Goal: Information Seeking & Learning: Learn about a topic

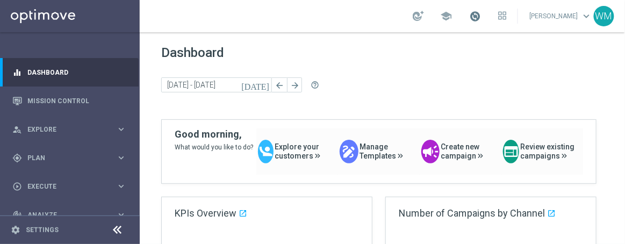
click at [469, 18] on span at bounding box center [475, 16] width 12 height 12
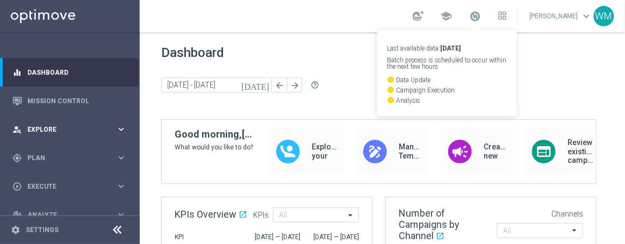
click at [49, 137] on div "person_search Explore keyboard_arrow_right" at bounding box center [69, 129] width 139 height 28
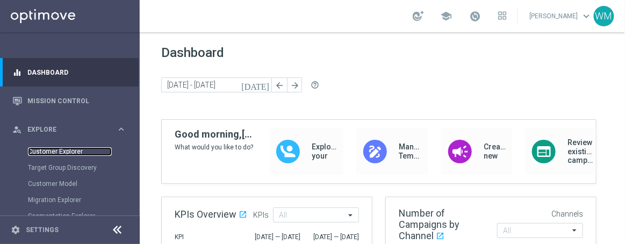
click at [71, 149] on link "Customer Explorer" at bounding box center [70, 151] width 84 height 9
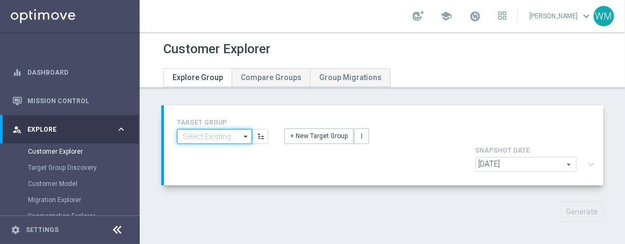
click at [206, 139] on input at bounding box center [214, 136] width 75 height 15
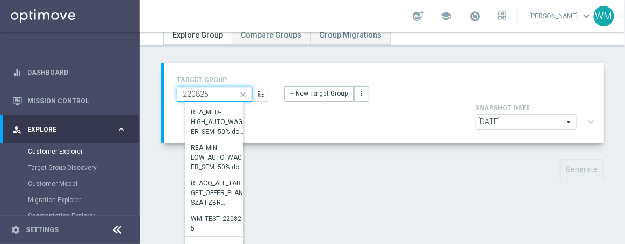
scroll to position [56, 0]
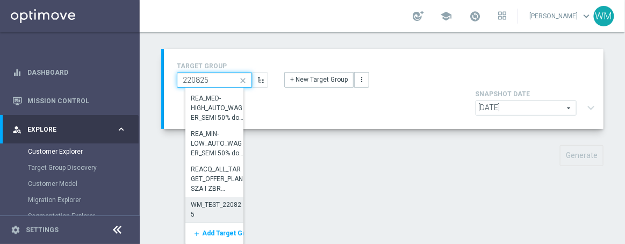
type input "220825"
click at [214, 206] on div "WM_TEST_220825" at bounding box center [218, 209] width 54 height 19
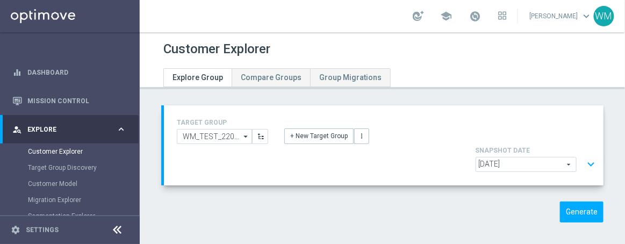
scroll to position [4, 0]
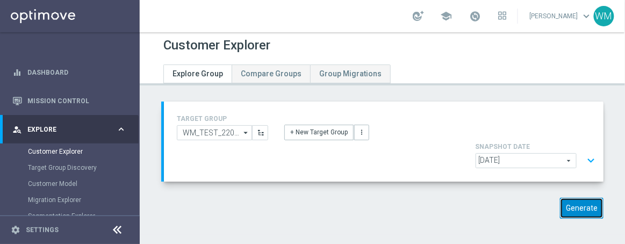
click at [583, 198] on button "Generate" at bounding box center [582, 208] width 44 height 21
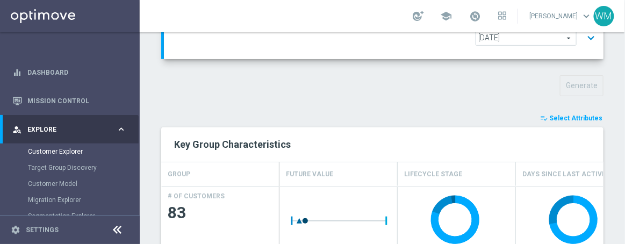
scroll to position [174, 0]
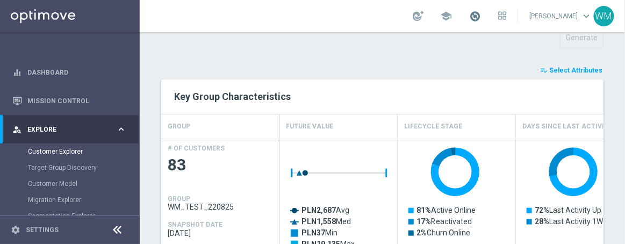
click at [469, 18] on span at bounding box center [475, 16] width 12 height 12
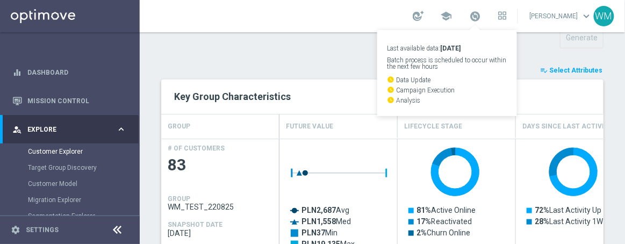
click at [381, 75] on div "Last available data: 23 Aug 2025 Batch process is scheduled to occur within the…" at bounding box center [447, 73] width 140 height 86
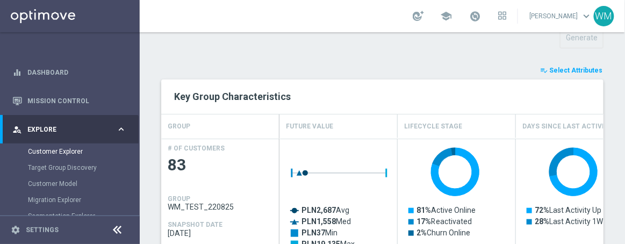
drag, startPoint x: 381, startPoint y: 75, endPoint x: 411, endPoint y: 95, distance: 35.3
click at [411, 95] on h2 "Key Group Characteristics" at bounding box center [382, 96] width 417 height 13
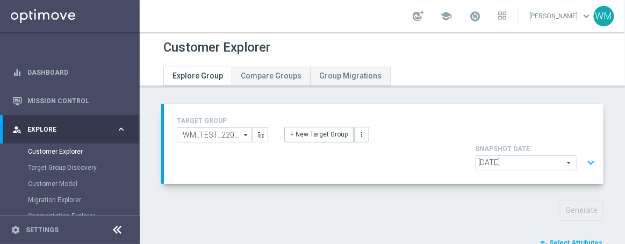
scroll to position [59, 0]
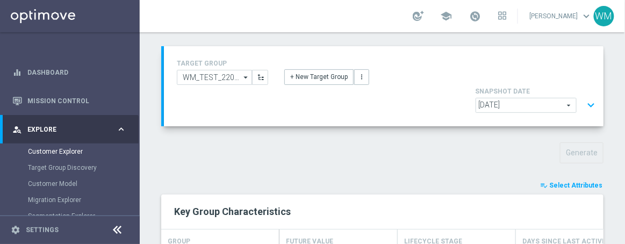
click at [587, 105] on button "expand_more" at bounding box center [591, 105] width 16 height 20
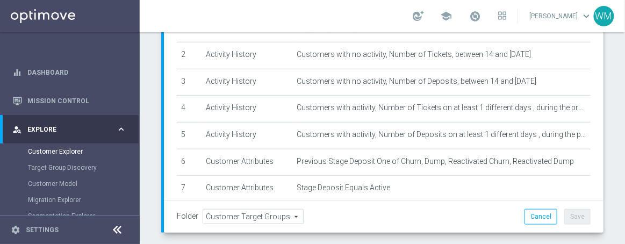
scroll to position [0, 0]
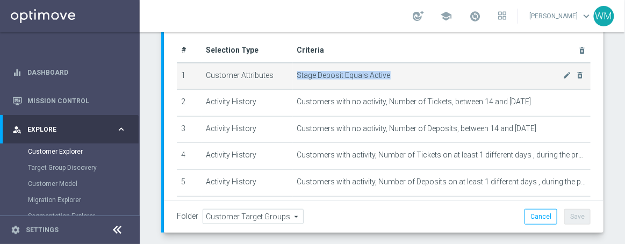
drag, startPoint x: 292, startPoint y: 75, endPoint x: 407, endPoint y: 81, distance: 115.7
click at [407, 81] on td "Stage Deposit Equals Active mode_edit delete_forever" at bounding box center [442, 76] width 298 height 27
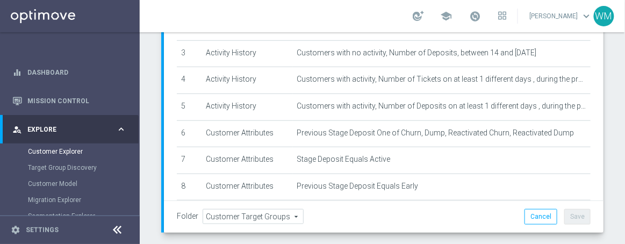
scroll to position [76, 0]
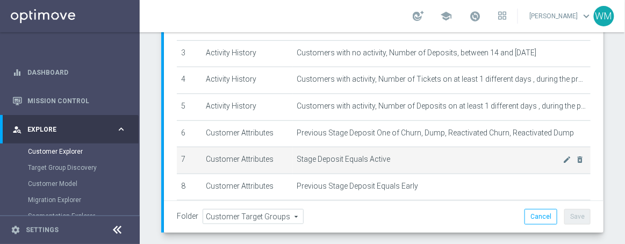
click at [344, 160] on span "Stage Deposit Equals Active" at bounding box center [430, 159] width 266 height 9
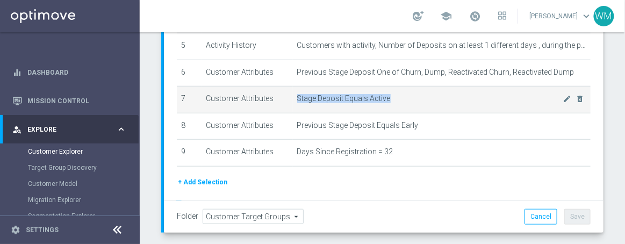
scroll to position [160, 0]
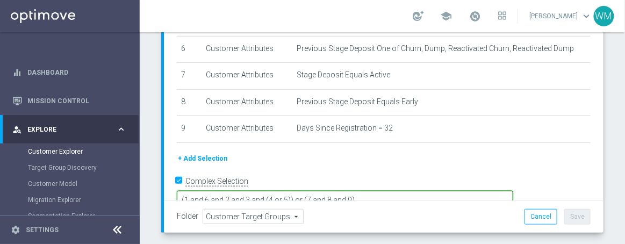
drag, startPoint x: 259, startPoint y: 181, endPoint x: 449, endPoint y: 181, distance: 190.8
click at [449, 191] on textarea "(1 and 6 and 2 and 3 and (4 or 5)) or (7 and 8 and 9)" at bounding box center [345, 200] width 336 height 19
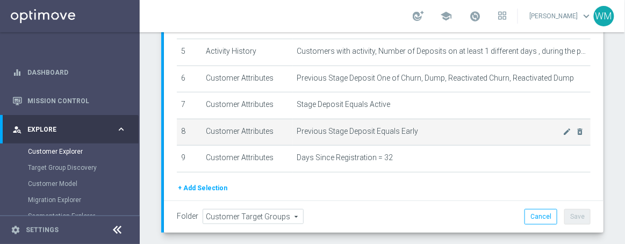
scroll to position [161, 0]
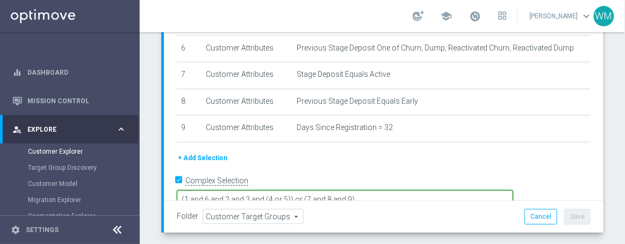
click at [271, 190] on textarea "(1 and 6 and 2 and 3 and (4 or 5)) or (7 and 8 and 9)" at bounding box center [345, 199] width 336 height 19
click at [372, 190] on textarea "(1 and 6 and 2 and 3 and (4 or 5)) or (7 and 8 and 9)" at bounding box center [345, 199] width 336 height 19
drag, startPoint x: 368, startPoint y: 181, endPoint x: 212, endPoint y: 175, distance: 156.5
click at [212, 175] on form "Complex Selection (1 and 6 and 2 and 3 and (4 or 5)) or (7 and 8 and 9) Invalid…" at bounding box center [384, 196] width 414 height 49
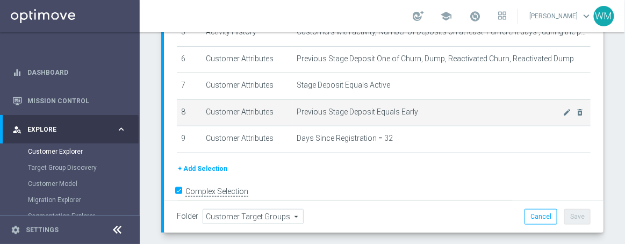
scroll to position [149, 0]
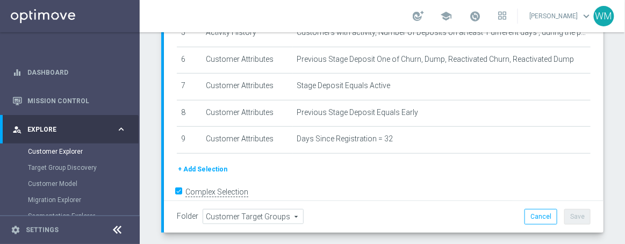
drag, startPoint x: 378, startPoint y: 191, endPoint x: 470, endPoint y: 184, distance: 91.6
click at [470, 202] on textarea "(1 and 6 and 2 and 3 and (4 or 5)) or (7 and 8 and 9)" at bounding box center [345, 211] width 336 height 19
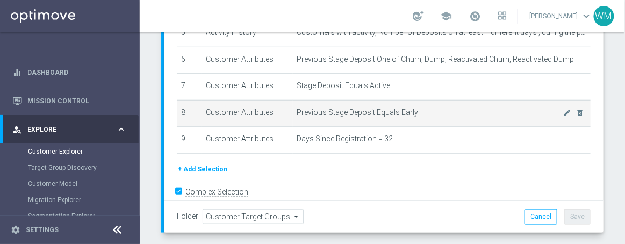
scroll to position [133, 0]
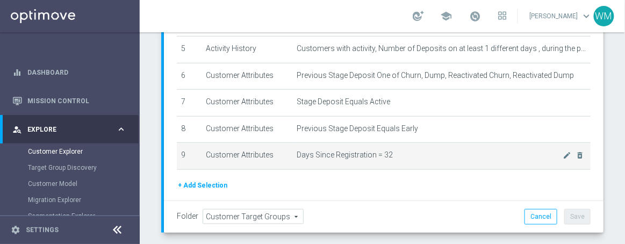
click at [299, 155] on span "Days Since Registration = 32" at bounding box center [430, 154] width 266 height 9
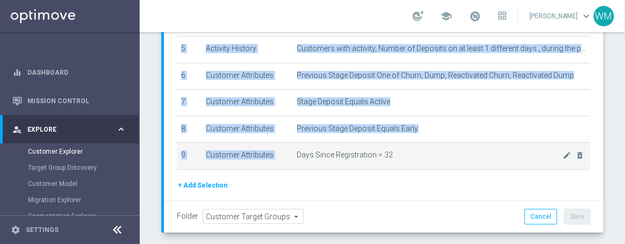
click at [299, 155] on span "Days Since Registration = 32" at bounding box center [430, 154] width 266 height 9
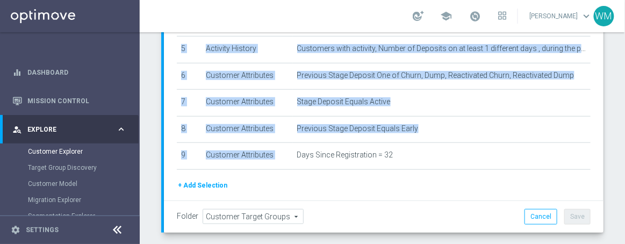
click at [463, 168] on div "# Selection Type Criteria delete_forever 1 Customer Attributes Stage Deposit Eq…" at bounding box center [384, 42] width 430 height 275
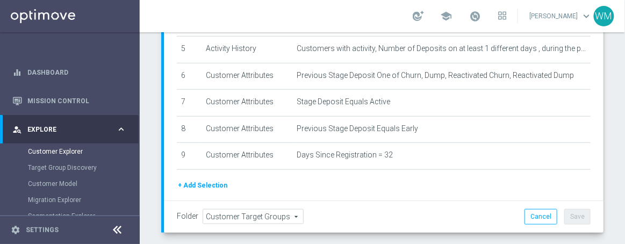
scroll to position [160, 0]
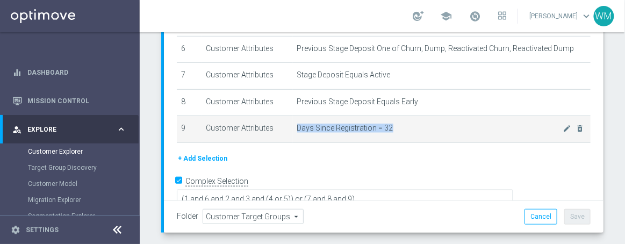
drag, startPoint x: 288, startPoint y: 124, endPoint x: 404, endPoint y: 127, distance: 115.6
click at [404, 127] on td "Days Since Registration = 32 mode_edit delete_forever" at bounding box center [442, 129] width 298 height 27
click at [404, 127] on span "Days Since Registration = 32" at bounding box center [430, 128] width 266 height 9
click at [563, 126] on icon "mode_edit" at bounding box center [567, 128] width 9 height 9
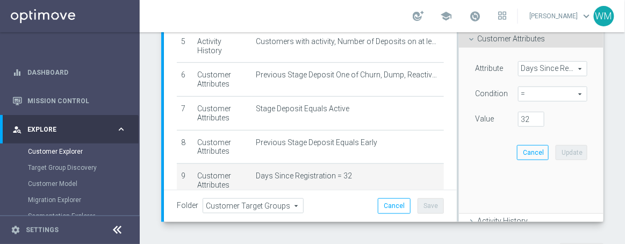
scroll to position [197, 0]
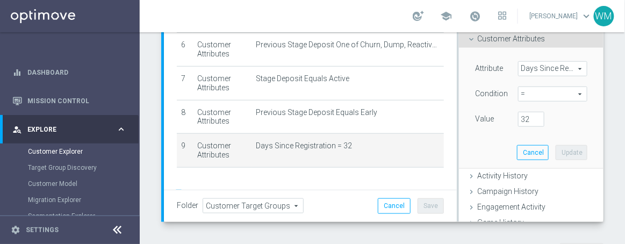
click at [526, 70] on span "Days Since Registration" at bounding box center [553, 69] width 68 height 14
click at [0, 0] on input "search" at bounding box center [0, 0] width 0 height 0
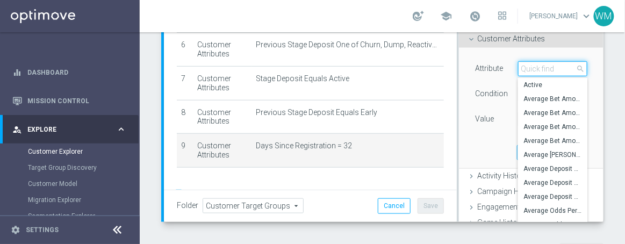
click at [526, 70] on input "search" at bounding box center [552, 68] width 69 height 15
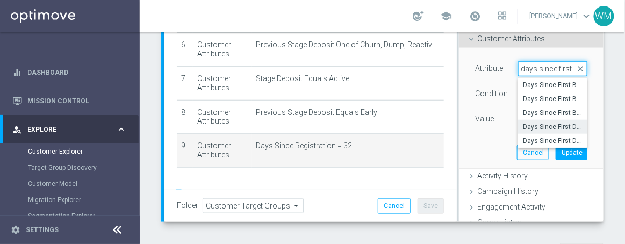
type input "days since first"
click at [527, 124] on span "Days Since First Deposit" at bounding box center [553, 127] width 59 height 9
type input "Days Since First Deposit"
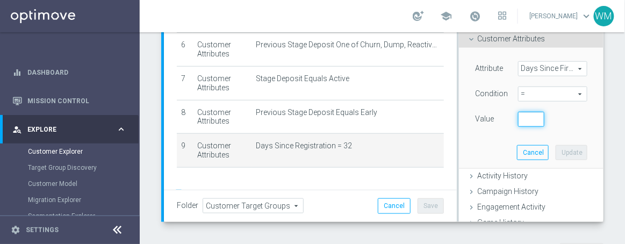
click at [518, 116] on input "number" at bounding box center [531, 119] width 27 height 15
type input "32"
click at [562, 154] on button "Update" at bounding box center [572, 152] width 32 height 15
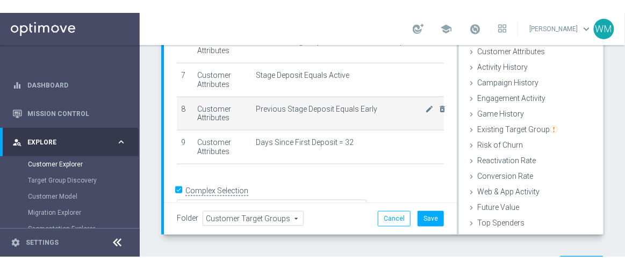
scroll to position [220, 0]
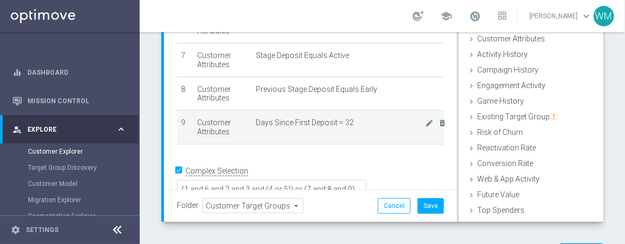
drag, startPoint x: 362, startPoint y: 121, endPoint x: 239, endPoint y: 123, distance: 123.6
click at [239, 123] on tr "9 Customer Attributes Days Since First Deposit = 32 mode_edit delete_forever" at bounding box center [310, 128] width 267 height 34
click at [239, 123] on td "Customer Attributes" at bounding box center [222, 128] width 59 height 34
drag, startPoint x: 316, startPoint y: 114, endPoint x: 357, endPoint y: 114, distance: 41.4
click at [357, 114] on tr "9 Customer Attributes Days Since First Deposit = 32 mode_edit delete_forever" at bounding box center [310, 128] width 267 height 34
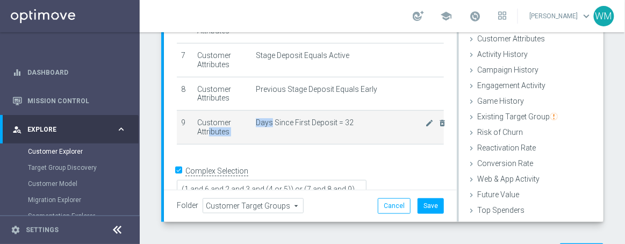
click at [357, 114] on td "Days Since First Deposit = 32 mode_edit delete_forever" at bounding box center [348, 128] width 192 height 34
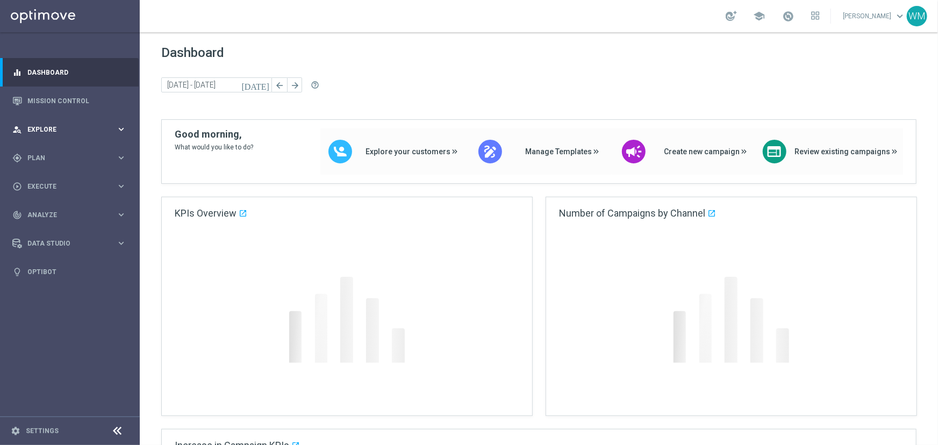
click at [62, 123] on div "person_search Explore keyboard_arrow_right" at bounding box center [69, 129] width 139 height 28
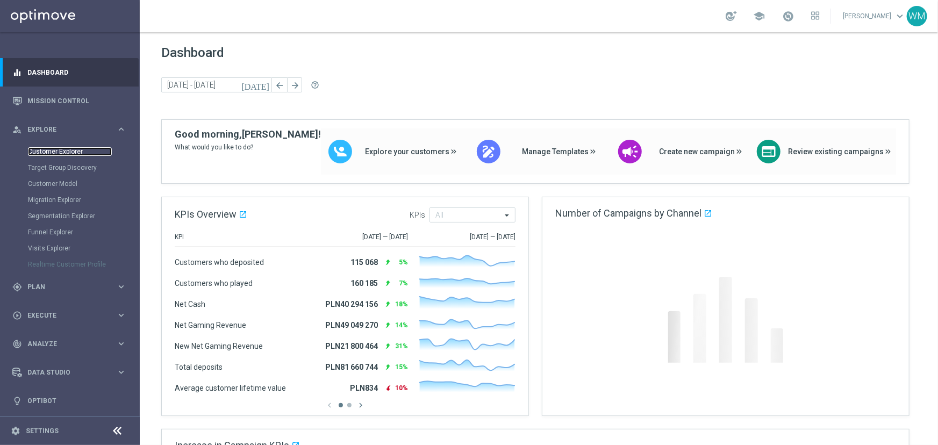
click at [65, 148] on link "Customer Explorer" at bounding box center [70, 151] width 84 height 9
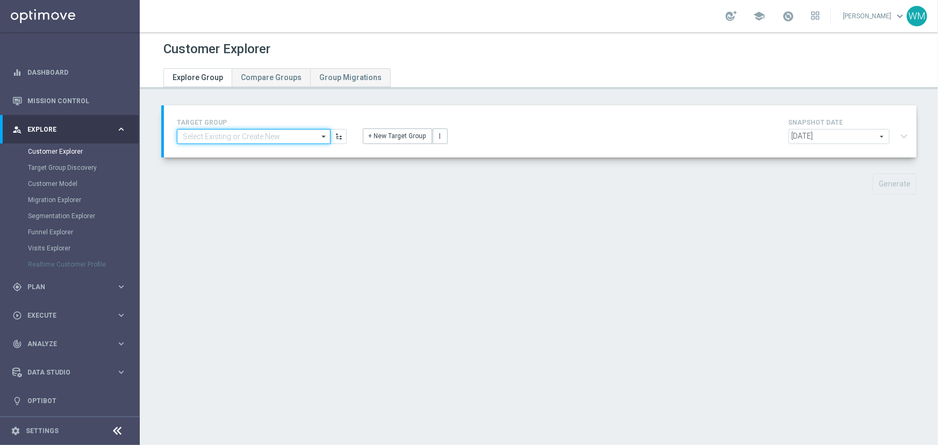
click at [238, 140] on input at bounding box center [254, 136] width 154 height 15
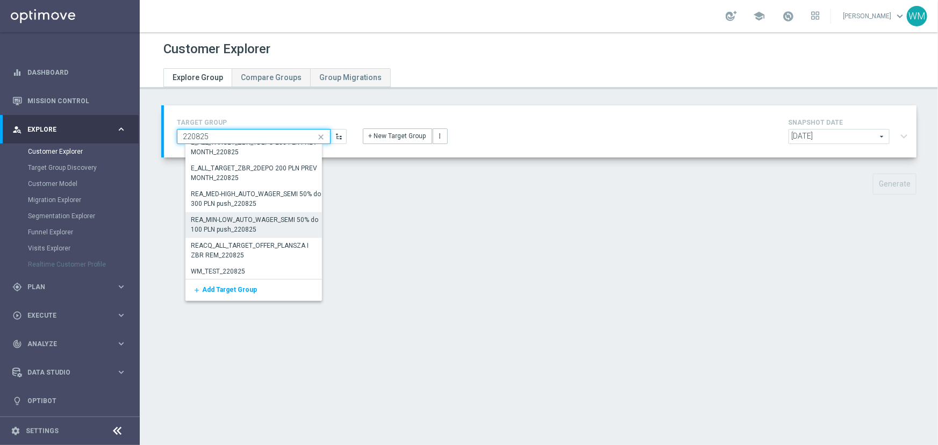
scroll to position [578, 0]
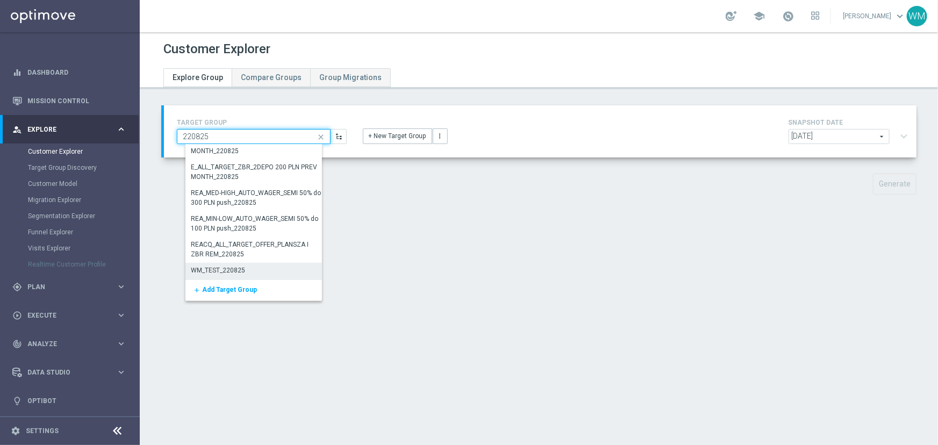
type input "220825"
click at [246, 268] on div "WM_TEST_220825" at bounding box center [256, 270] width 142 height 15
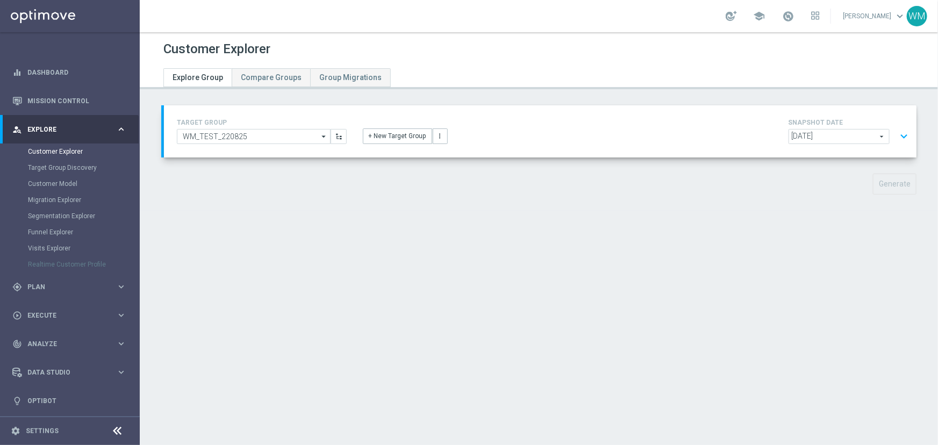
click at [896, 126] on button "expand_more" at bounding box center [904, 136] width 16 height 20
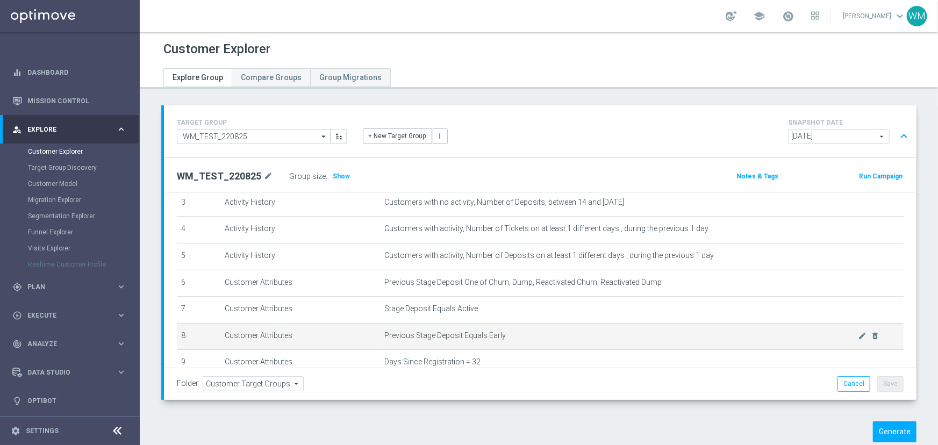
scroll to position [162, 0]
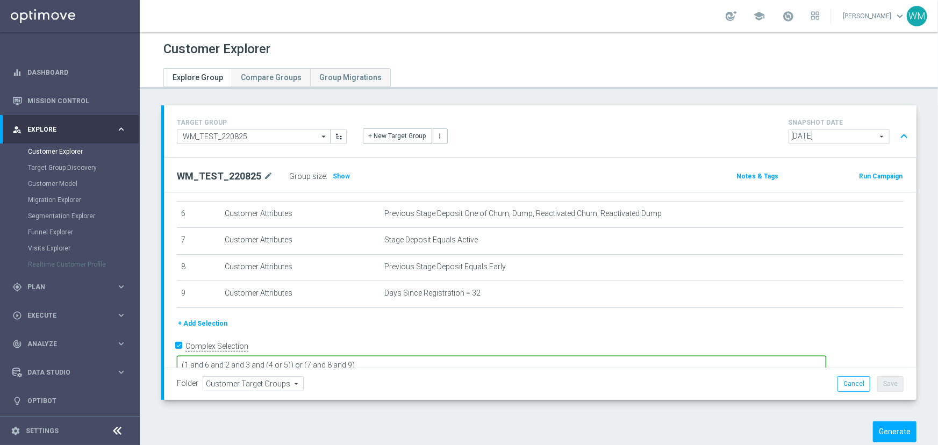
click at [517, 356] on textarea "(1 and 6 and 2 and 3 and (4 or 5)) or (7 and 8 and 9)" at bounding box center [501, 365] width 649 height 19
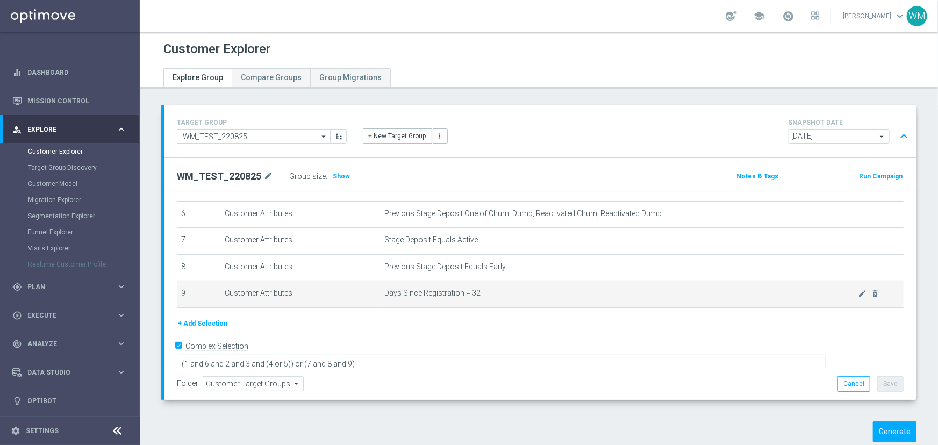
click at [503, 302] on td "Days Since Registration = 32 mode_edit delete_forever" at bounding box center [642, 294] width 523 height 27
drag, startPoint x: 501, startPoint y: 298, endPoint x: 379, endPoint y: 295, distance: 121.5
click at [381, 295] on td "Days Since Registration = 32 mode_edit delete_forever" at bounding box center [642, 294] width 523 height 27
drag, startPoint x: 379, startPoint y: 295, endPoint x: 522, endPoint y: 296, distance: 142.4
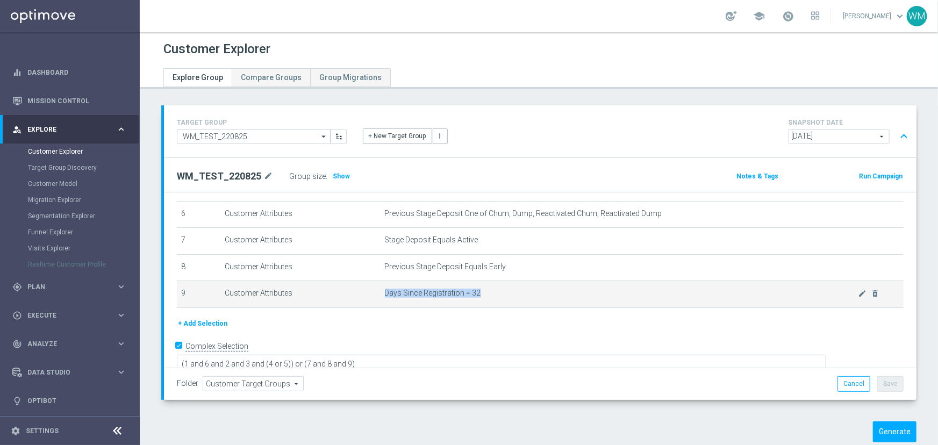
click at [522, 296] on td "Days Since Registration = 32 mode_edit delete_forever" at bounding box center [642, 294] width 523 height 27
click at [522, 296] on span "Days Since Registration = 32" at bounding box center [622, 293] width 474 height 9
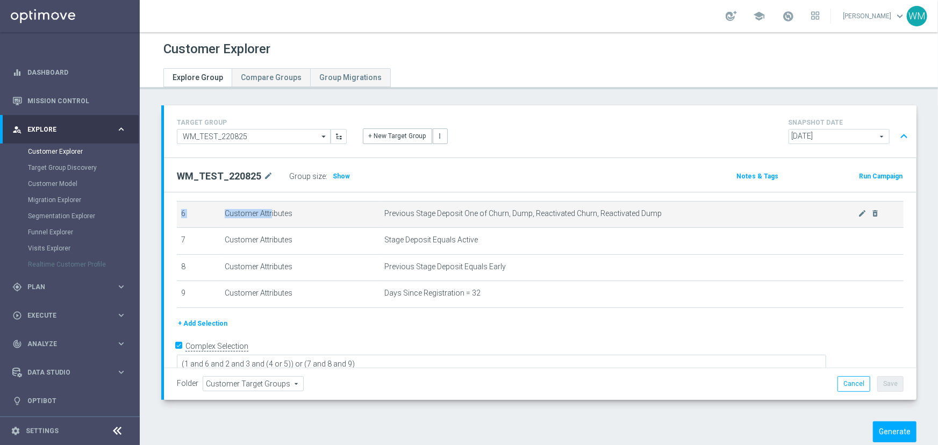
drag, startPoint x: 522, startPoint y: 296, endPoint x: 225, endPoint y: 211, distance: 309.3
click at [225, 211] on tbody "1 Customer Attributes Stage Deposit Equals Active mode_edit delete_forever 2 Ac…" at bounding box center [540, 188] width 727 height 240
click at [225, 211] on td "Customer Attributes" at bounding box center [300, 214] width 160 height 27
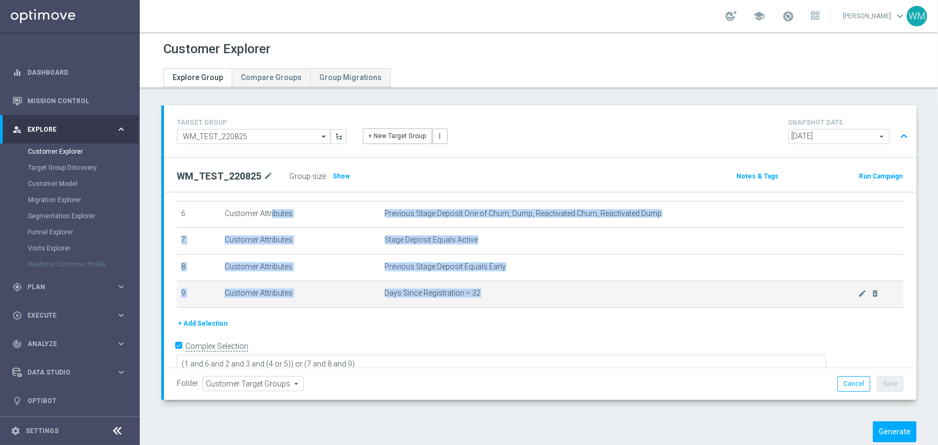
drag, startPoint x: 225, startPoint y: 211, endPoint x: 491, endPoint y: 295, distance: 279.0
click at [491, 295] on tbody "1 Customer Attributes Stage Deposit Equals Active mode_edit delete_forever 2 Ac…" at bounding box center [540, 188] width 727 height 240
click at [491, 295] on span "Days Since Registration = 32" at bounding box center [622, 293] width 474 height 9
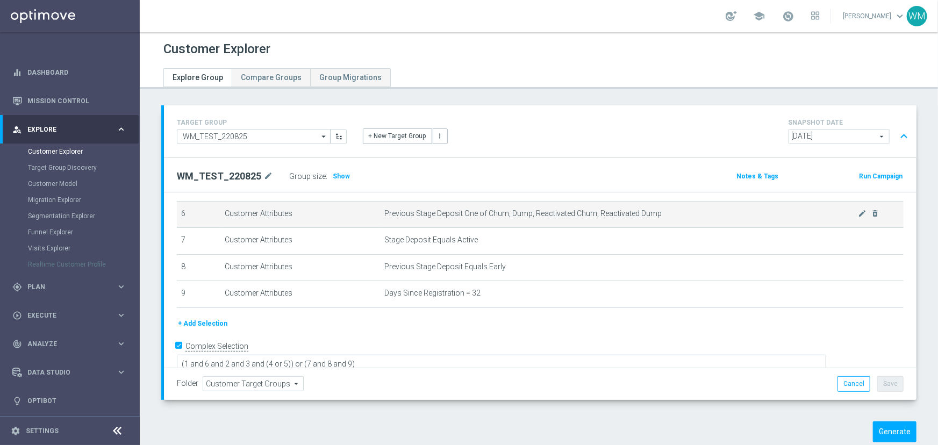
drag, startPoint x: 491, startPoint y: 295, endPoint x: 177, endPoint y: 217, distance: 322.9
click at [177, 217] on tbody "1 Customer Attributes Stage Deposit Equals Active mode_edit delete_forever 2 Ac…" at bounding box center [540, 188] width 727 height 240
click at [177, 217] on td "6" at bounding box center [199, 214] width 44 height 27
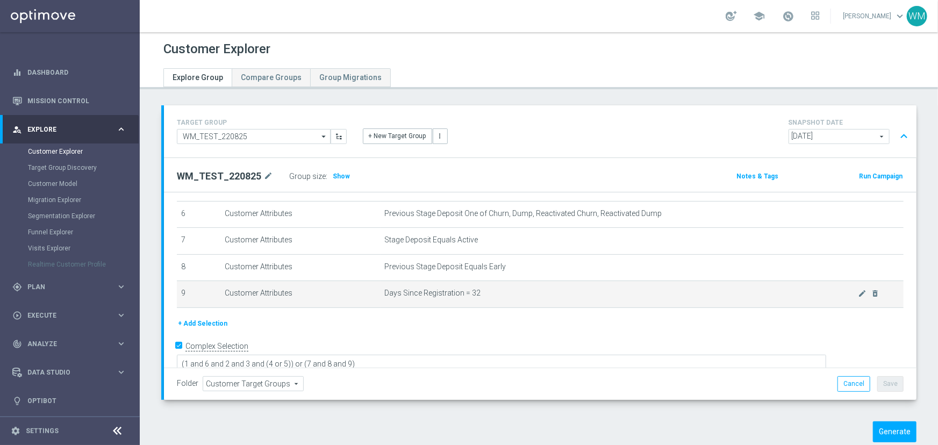
drag, startPoint x: 225, startPoint y: 224, endPoint x: 485, endPoint y: 283, distance: 266.3
click at [485, 283] on tbody "1 Customer Attributes Stage Deposit Equals Active mode_edit delete_forever 2 Ac…" at bounding box center [540, 188] width 727 height 240
click at [491, 295] on span "Days Since Registration = 32" at bounding box center [622, 293] width 474 height 9
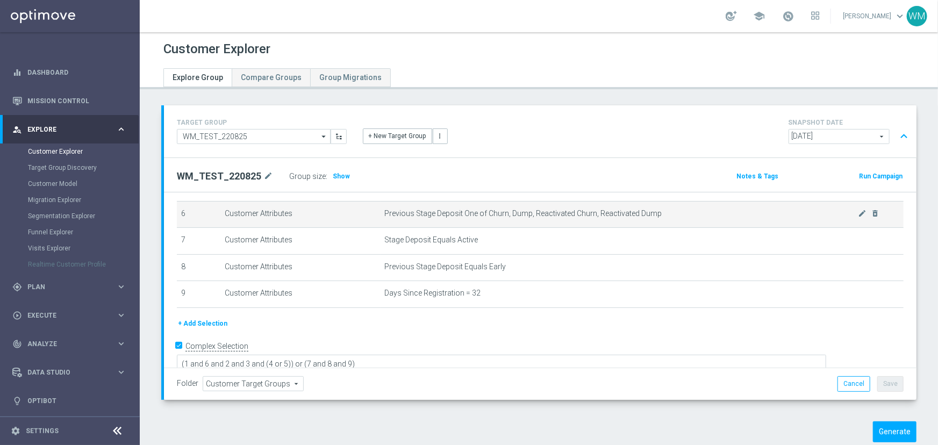
drag, startPoint x: 350, startPoint y: 247, endPoint x: 177, endPoint y: 215, distance: 176.0
click at [177, 215] on tbody "1 Customer Attributes Stage Deposit Equals Active mode_edit delete_forever 2 Ac…" at bounding box center [540, 188] width 727 height 240
click at [177, 215] on td "6" at bounding box center [199, 214] width 44 height 27
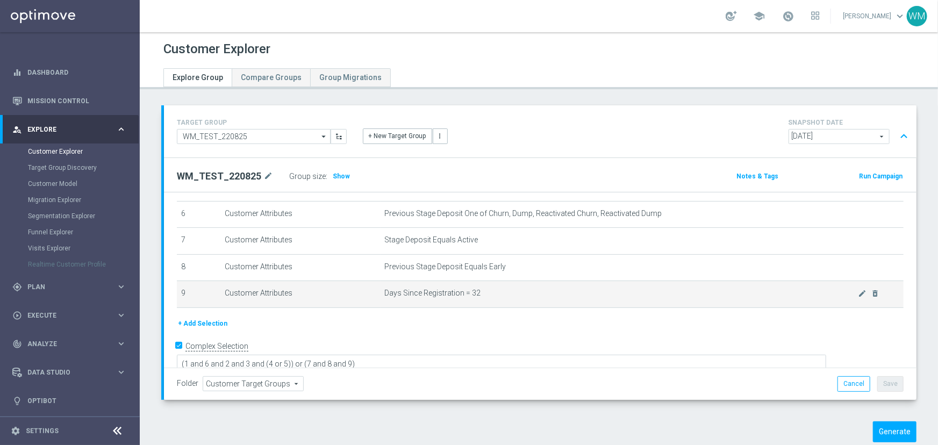
drag, startPoint x: 177, startPoint y: 215, endPoint x: 527, endPoint y: 299, distance: 359.4
click at [527, 299] on tbody "1 Customer Attributes Stage Deposit Equals Active mode_edit delete_forever 2 Ac…" at bounding box center [540, 188] width 727 height 240
click at [527, 299] on td "Days Since Registration = 32 mode_edit delete_forever" at bounding box center [642, 294] width 523 height 27
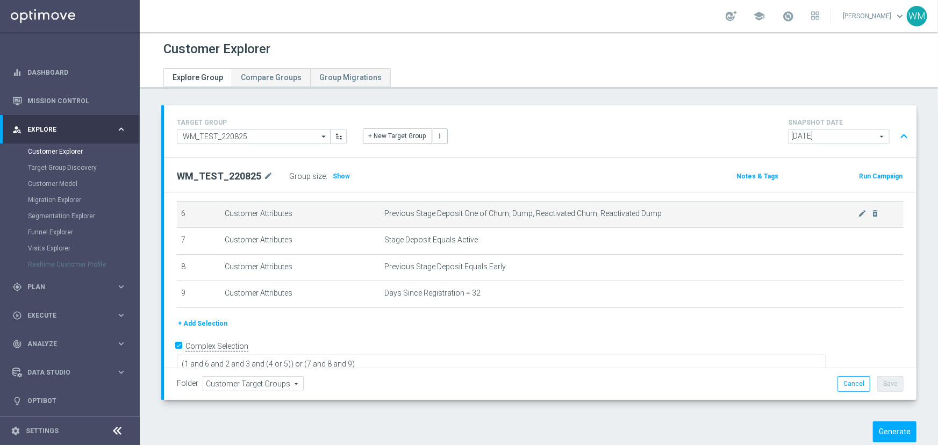
drag, startPoint x: 527, startPoint y: 299, endPoint x: 182, endPoint y: 210, distance: 356.6
click at [182, 210] on tbody "1 Customer Attributes Stage Deposit Equals Active mode_edit delete_forever 2 Ac…" at bounding box center [540, 188] width 727 height 240
click at [182, 210] on td "6" at bounding box center [199, 214] width 44 height 27
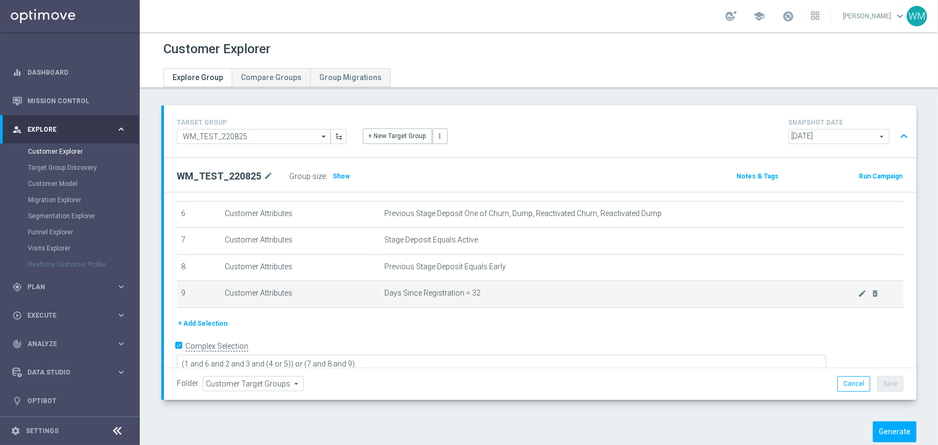
drag, startPoint x: 182, startPoint y: 210, endPoint x: 523, endPoint y: 296, distance: 352.0
click at [523, 296] on tbody "1 Customer Attributes Stage Deposit Equals Active mode_edit delete_forever 2 Ac…" at bounding box center [540, 188] width 727 height 240
click at [523, 296] on span "Days Since Registration = 32" at bounding box center [622, 293] width 474 height 9
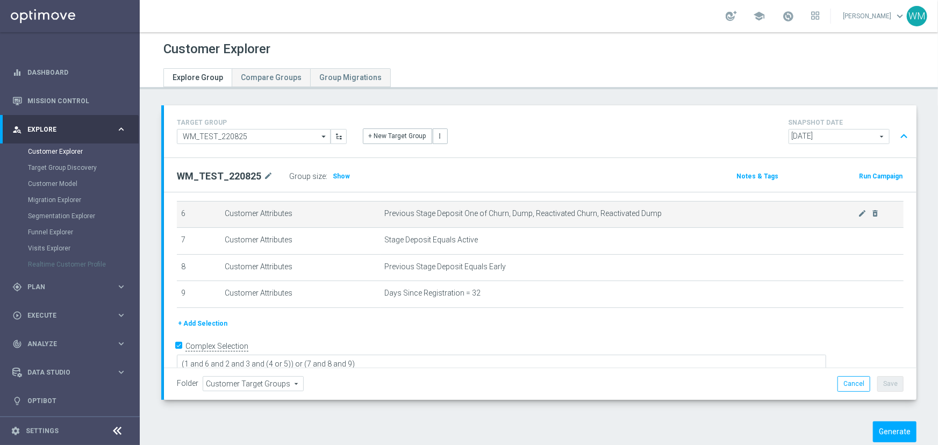
drag, startPoint x: 523, startPoint y: 296, endPoint x: 181, endPoint y: 210, distance: 352.4
click at [181, 210] on tbody "1 Customer Attributes Stage Deposit Equals Active mode_edit delete_forever 2 Ac…" at bounding box center [540, 188] width 727 height 240
click at [181, 210] on td "6" at bounding box center [199, 214] width 44 height 27
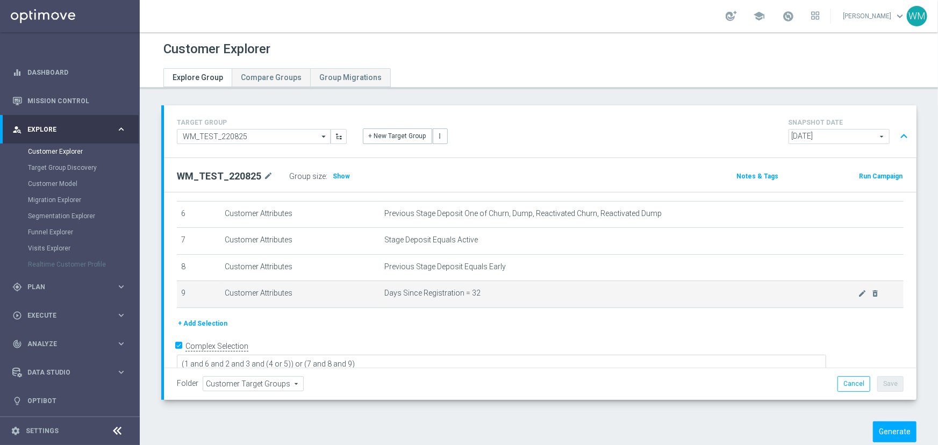
drag, startPoint x: 181, startPoint y: 210, endPoint x: 483, endPoint y: 295, distance: 313.8
click at [483, 295] on tbody "1 Customer Attributes Stage Deposit Equals Active mode_edit delete_forever 2 Ac…" at bounding box center [540, 188] width 727 height 240
click at [483, 295] on span "Days Since Registration = 32" at bounding box center [622, 293] width 474 height 9
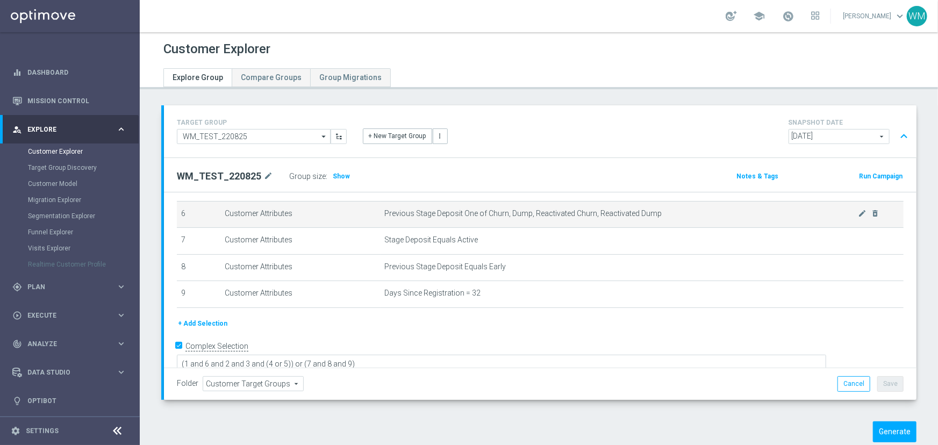
drag, startPoint x: 551, startPoint y: 298, endPoint x: 365, endPoint y: 226, distance: 199.4
click at [365, 226] on tbody "1 Customer Attributes Stage Deposit Equals Active mode_edit delete_forever 2 Ac…" at bounding box center [540, 188] width 727 height 240
click at [365, 226] on td "Customer Attributes" at bounding box center [300, 214] width 160 height 27
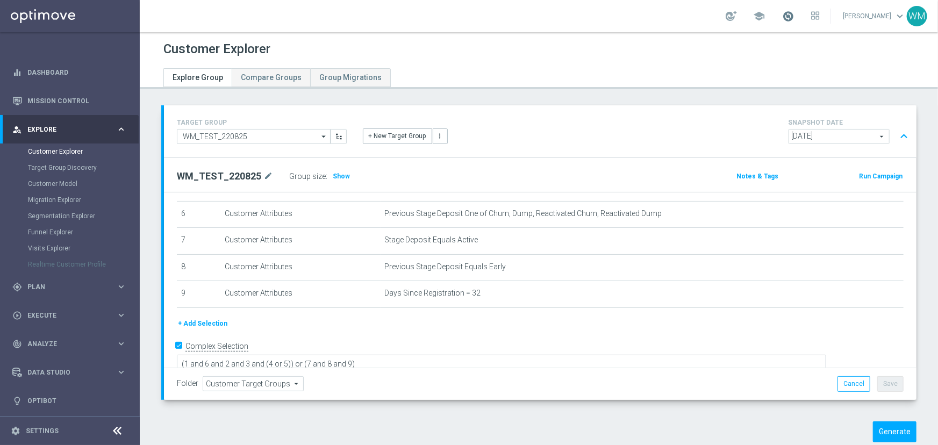
click at [782, 19] on span at bounding box center [788, 16] width 12 height 12
click at [576, 62] on div at bounding box center [410, 64] width 511 height 9
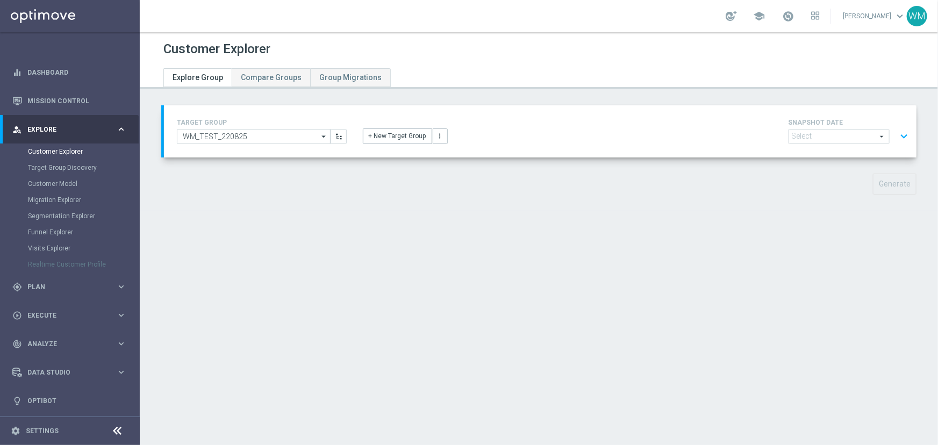
click at [336, 261] on div "Customer Explorer Explore Group Compare Groups Group Migrations TARGET GROUP WM…" at bounding box center [539, 238] width 798 height 413
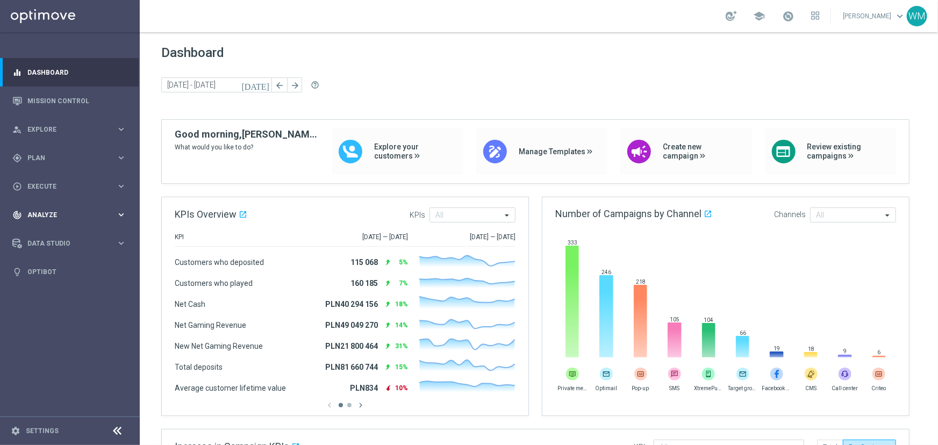
click at [50, 207] on div "track_changes Analyze keyboard_arrow_right" at bounding box center [69, 214] width 139 height 28
click at [53, 240] on link "Customer 360" at bounding box center [70, 237] width 84 height 9
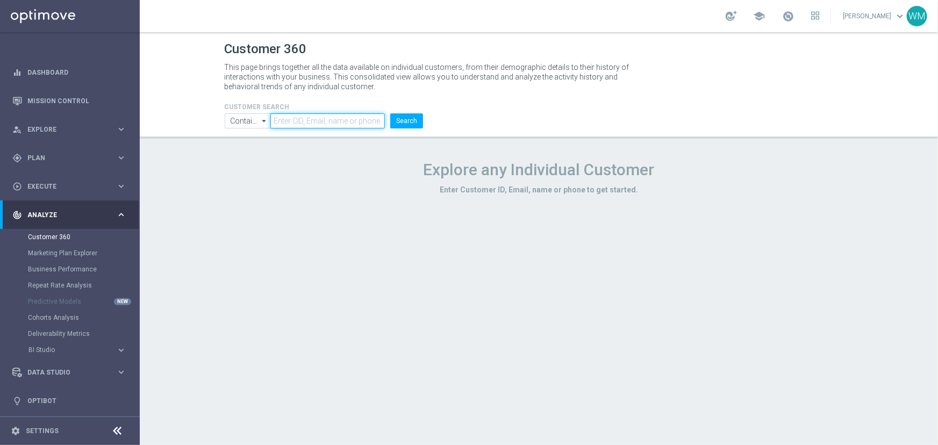
click at [290, 120] on input "text" at bounding box center [327, 120] width 114 height 15
paste input "3127954"
type input "3127954"
click at [396, 118] on button "Search" at bounding box center [406, 120] width 33 height 15
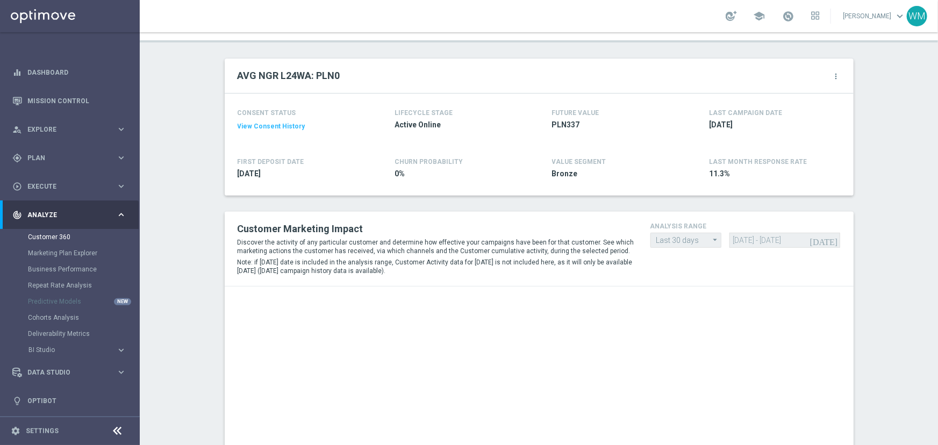
scroll to position [293, 0]
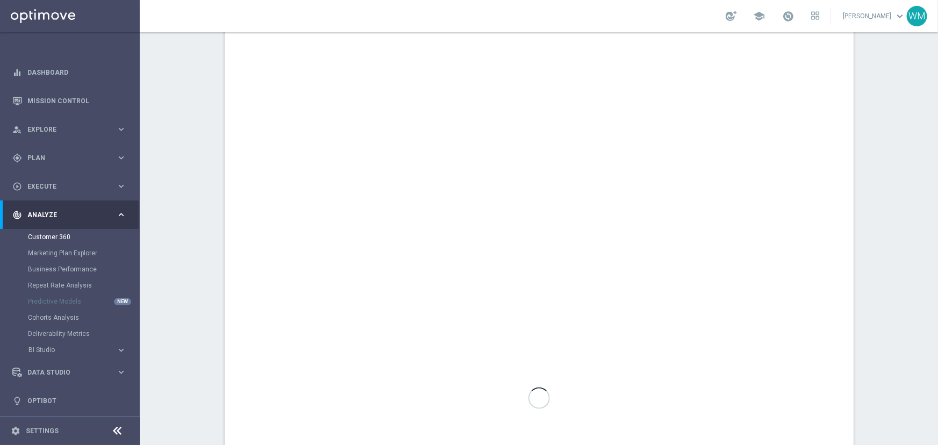
scroll to position [440, 0]
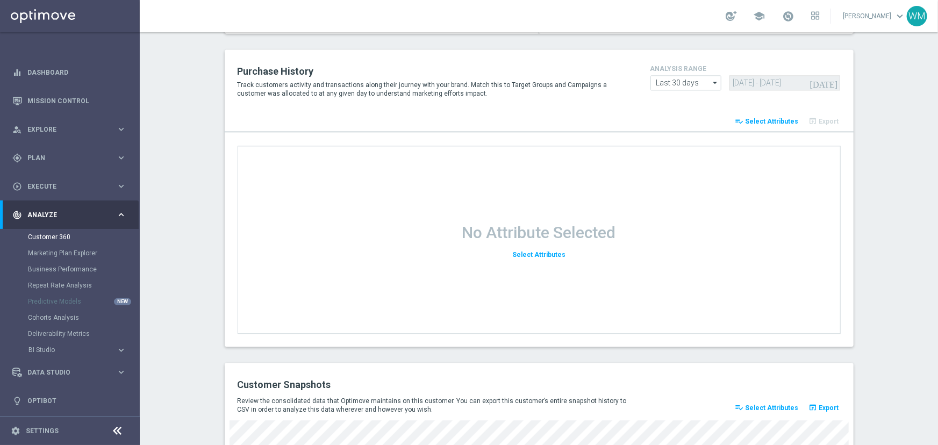
scroll to position [1368, 0]
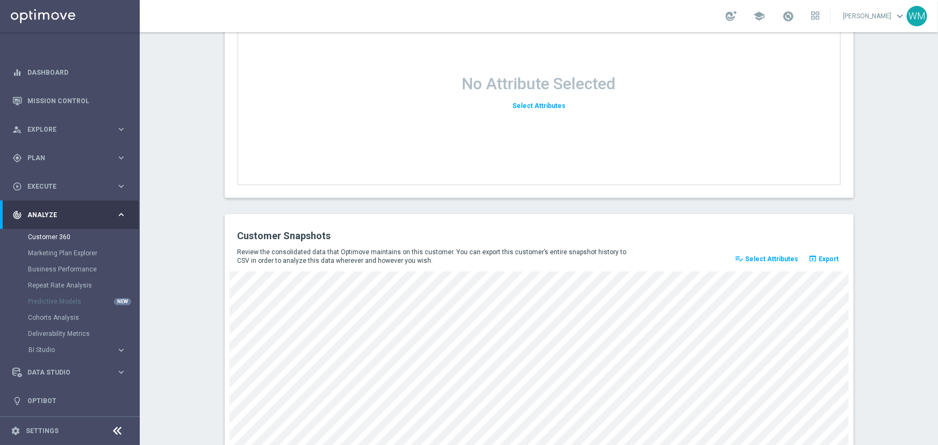
click at [779, 257] on span "Select Attributes" at bounding box center [771, 259] width 53 height 8
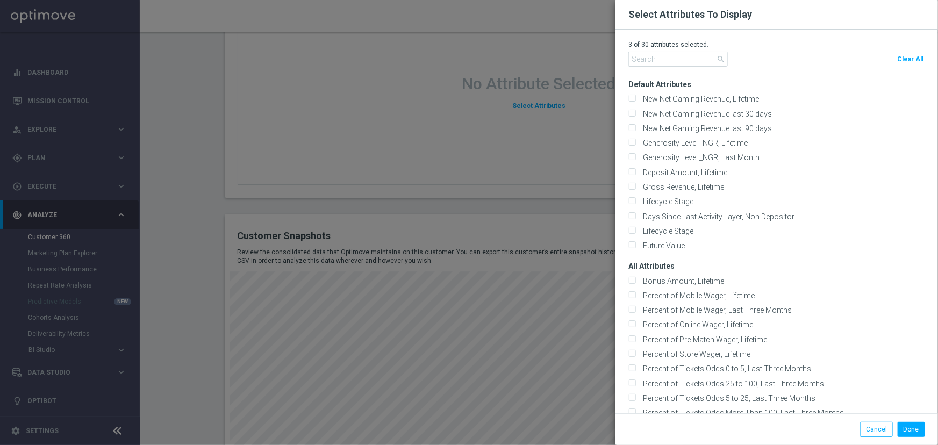
click at [897, 60] on div "search Clear All" at bounding box center [776, 61] width 297 height 18
drag, startPoint x: 905, startPoint y: 58, endPoint x: 876, endPoint y: 58, distance: 29.0
click at [906, 58] on span "Clear All" at bounding box center [910, 59] width 26 height 8
checkbox input "false"
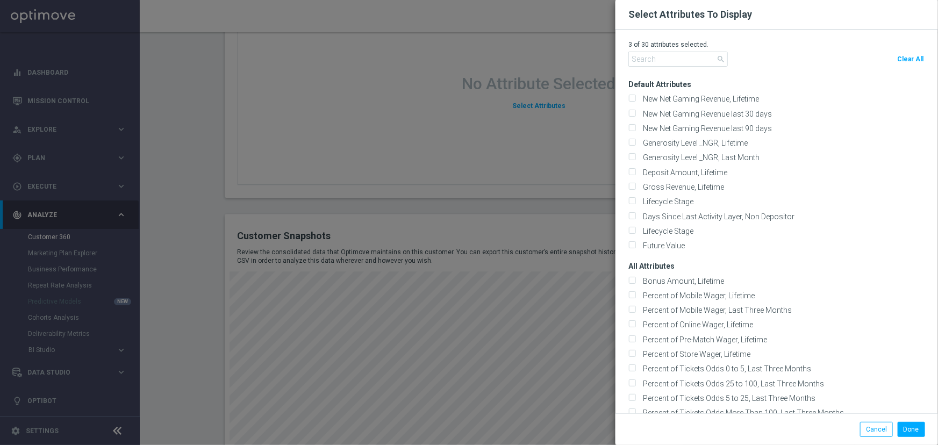
checkbox input "false"
click at [634, 59] on input "text" at bounding box center [677, 59] width 99 height 15
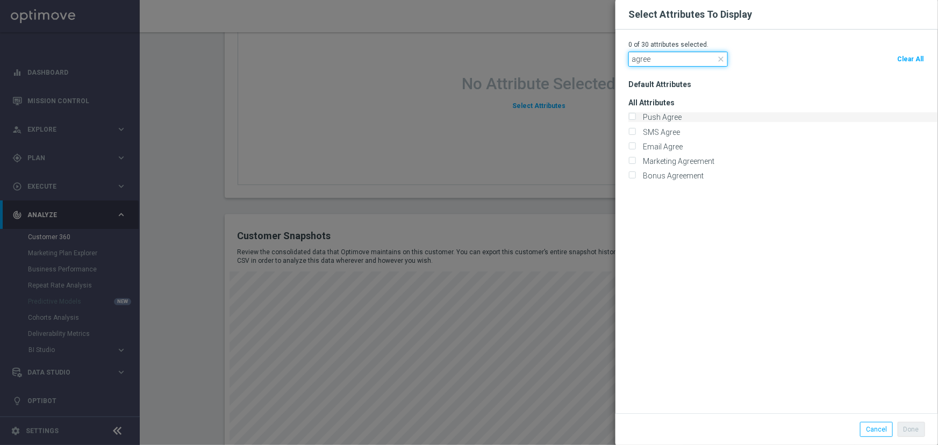
type input "agree"
click at [676, 118] on label "Push Agree" at bounding box center [660, 117] width 42 height 10
click at [635, 118] on input "Push Agree" at bounding box center [631, 117] width 7 height 7
checkbox input "true"
click at [663, 130] on label "SMS Agree" at bounding box center [659, 132] width 41 height 10
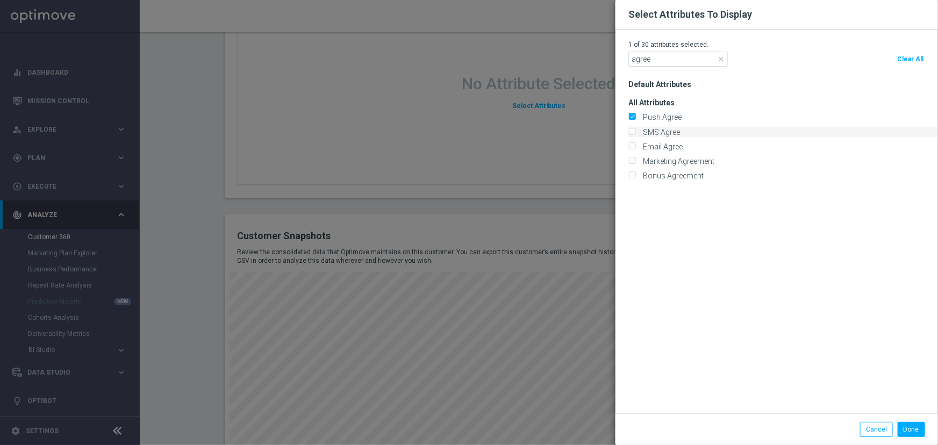
click at [635, 130] on input "SMS Agree" at bounding box center [631, 132] width 7 height 7
checkbox input "true"
click at [661, 146] on label "Email Agree" at bounding box center [661, 147] width 44 height 10
click at [635, 146] on input "Email Agree" at bounding box center [631, 147] width 7 height 7
checkbox input "true"
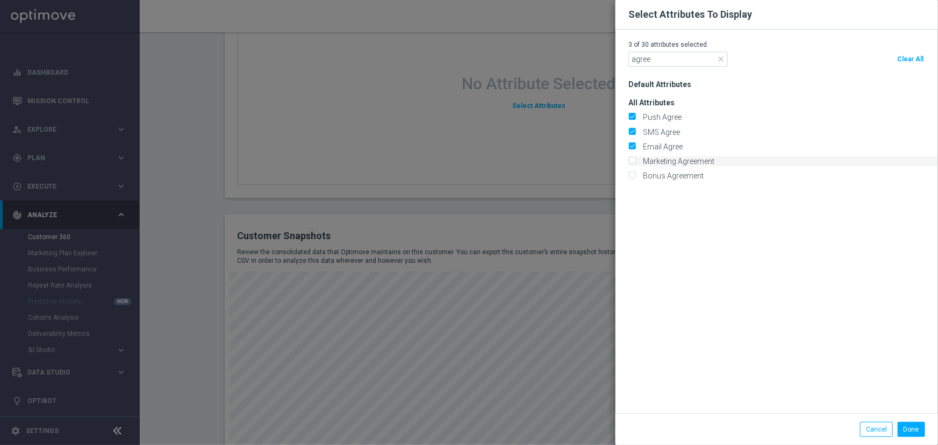
click at [656, 161] on label "Marketing Agreement" at bounding box center [676, 161] width 75 height 10
click at [635, 161] on input "Marketing Agreement" at bounding box center [631, 162] width 7 height 7
checkbox input "true"
click at [911, 427] on button "Done" at bounding box center [911, 429] width 27 height 15
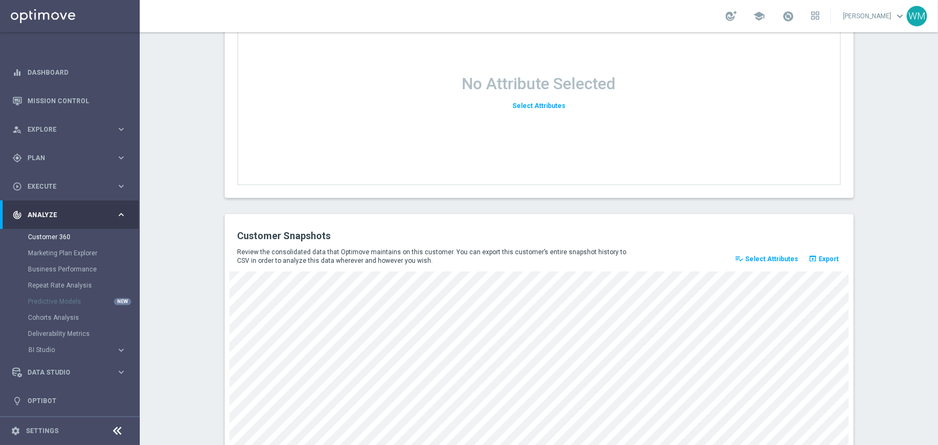
click at [788, 253] on button "playlist_add_check Select Attributes" at bounding box center [766, 259] width 67 height 15
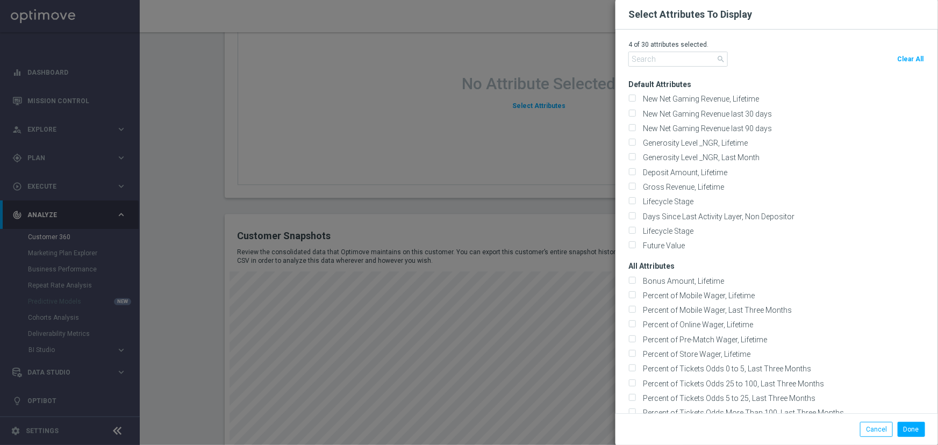
click at [479, 125] on modal-container "Select Attributes To Display 4 of 30 attributes selected. search Clear All Defa…" at bounding box center [469, 222] width 938 height 445
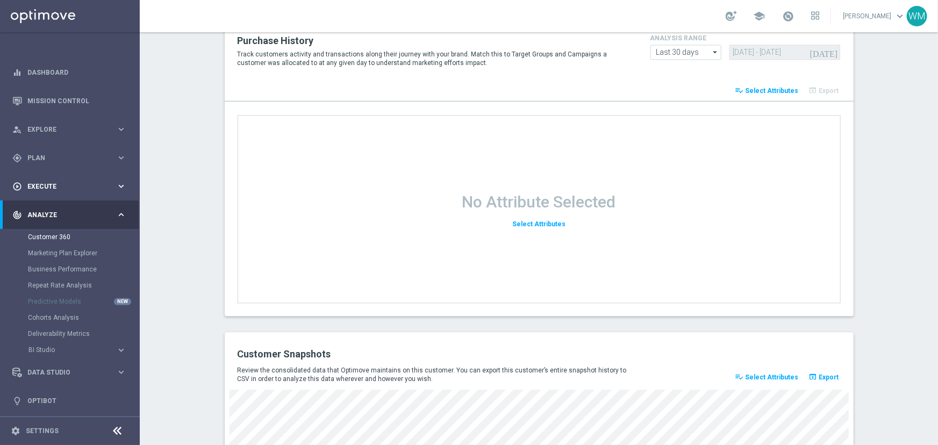
scroll to position [1030, 0]
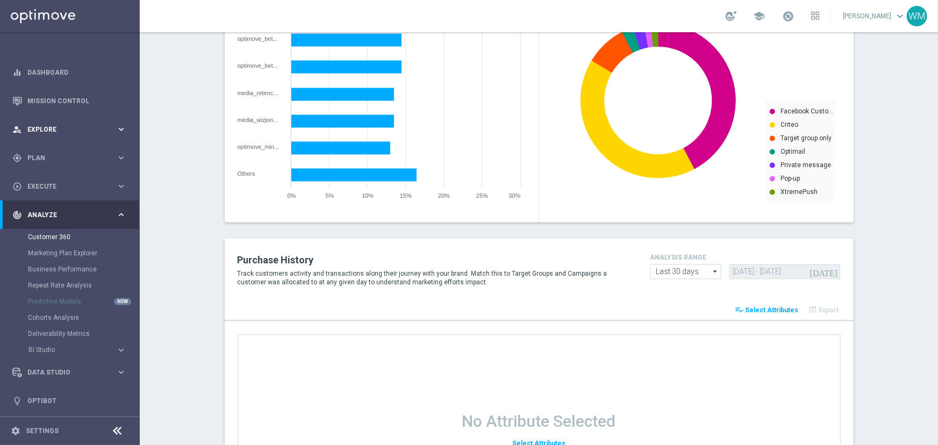
click at [27, 134] on div "person_search Explore keyboard_arrow_right" at bounding box center [69, 129] width 139 height 28
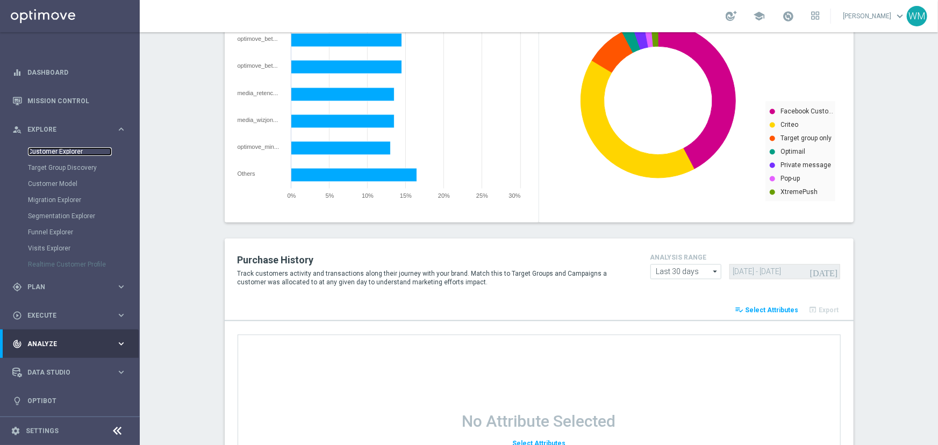
click at [33, 150] on link "Customer Explorer" at bounding box center [70, 151] width 84 height 9
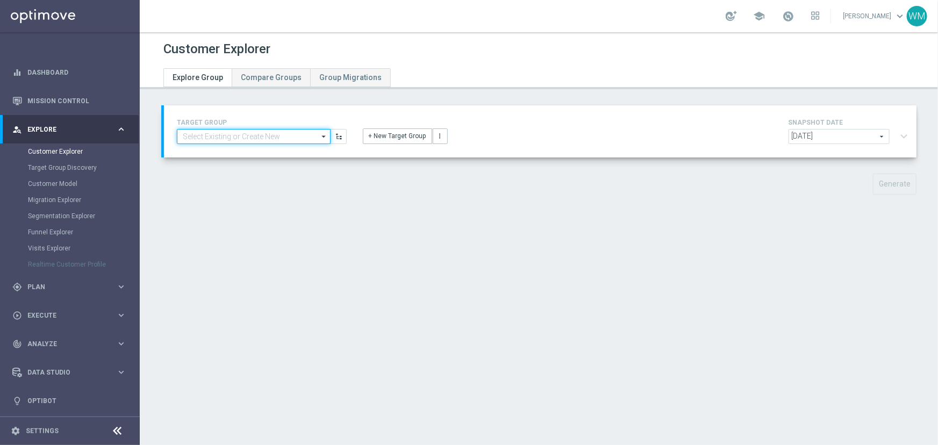
click at [209, 138] on input at bounding box center [254, 136] width 154 height 15
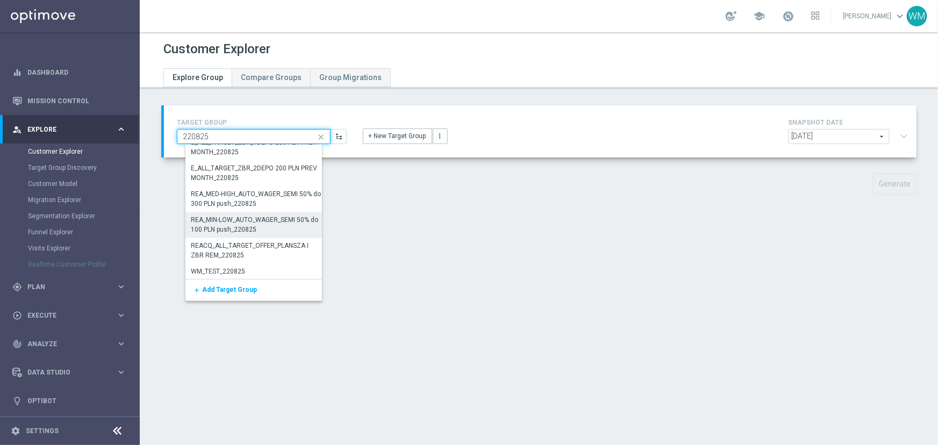
scroll to position [578, 0]
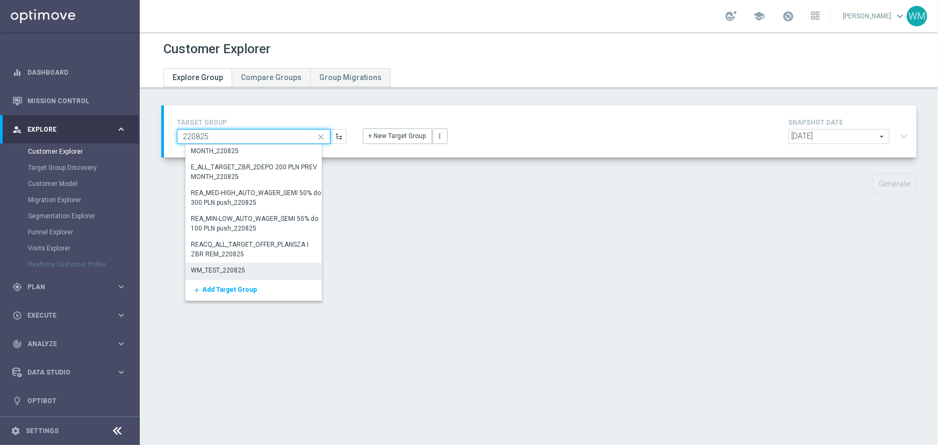
type input "220825"
click at [252, 268] on div "WM_TEST_220825" at bounding box center [256, 270] width 142 height 15
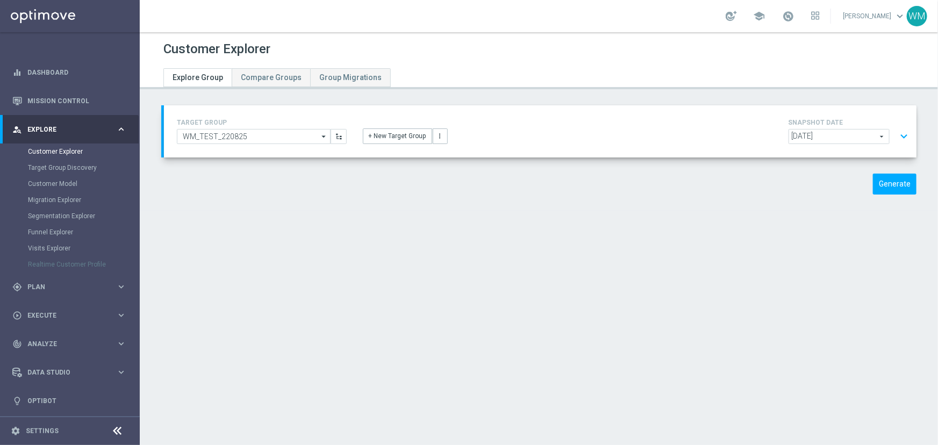
click at [898, 133] on button "expand_more" at bounding box center [904, 136] width 16 height 20
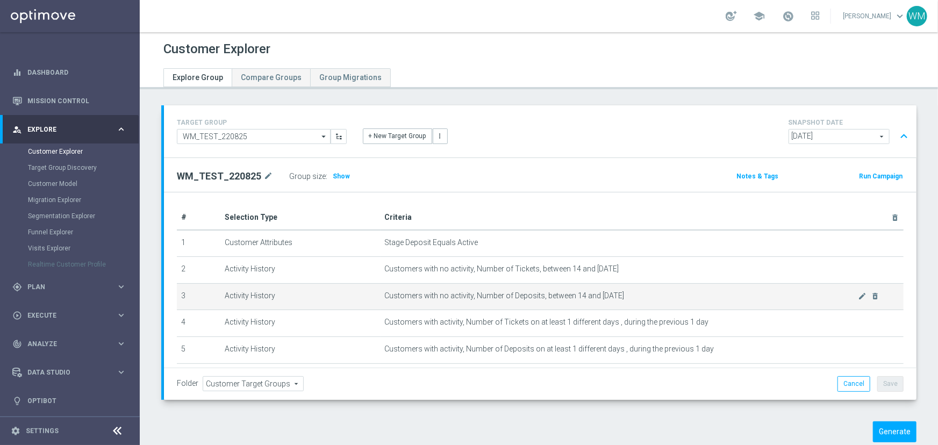
scroll to position [162, 0]
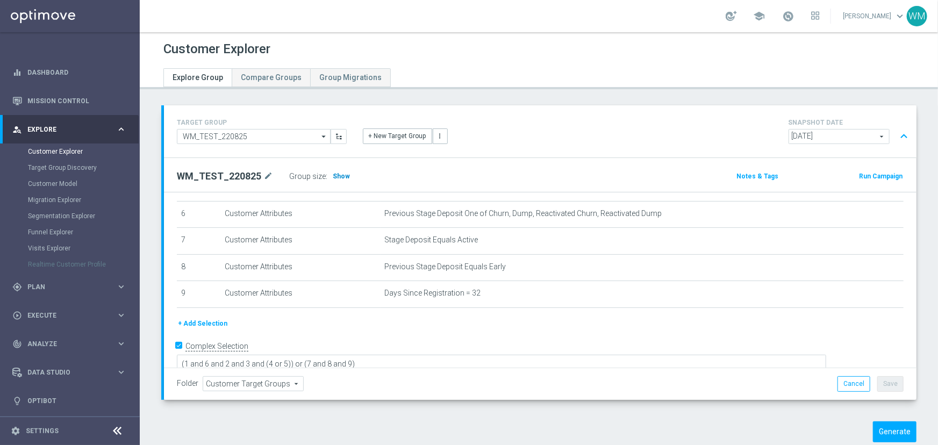
click at [339, 174] on span "Show" at bounding box center [341, 177] width 17 height 8
drag, startPoint x: 329, startPoint y: 176, endPoint x: 346, endPoint y: 176, distance: 16.7
click at [346, 176] on div "Group size : 937" at bounding box center [342, 176] width 107 height 15
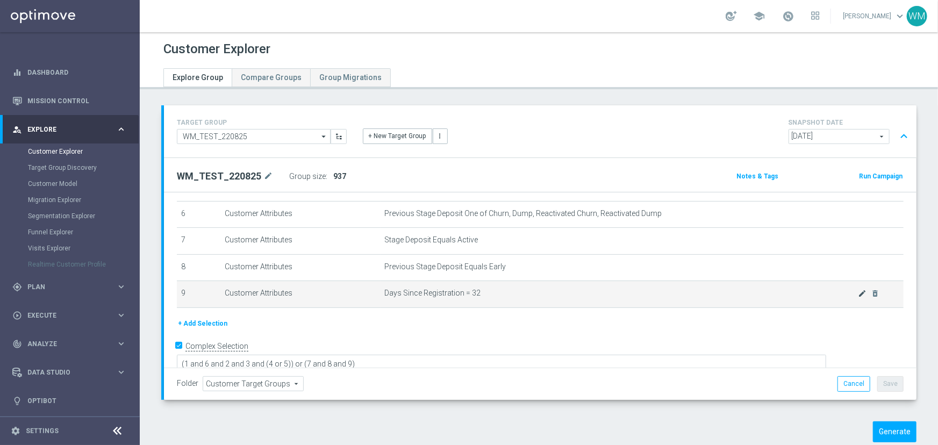
click at [858, 291] on icon "mode_edit" at bounding box center [862, 293] width 9 height 9
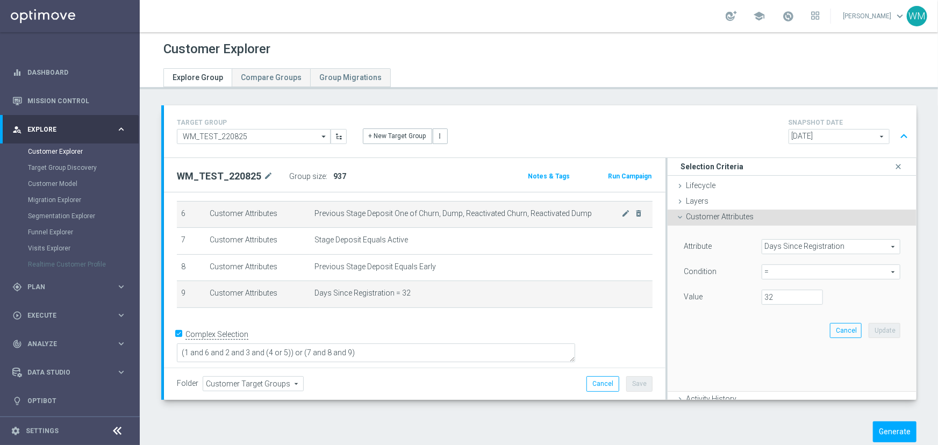
scroll to position [151, 0]
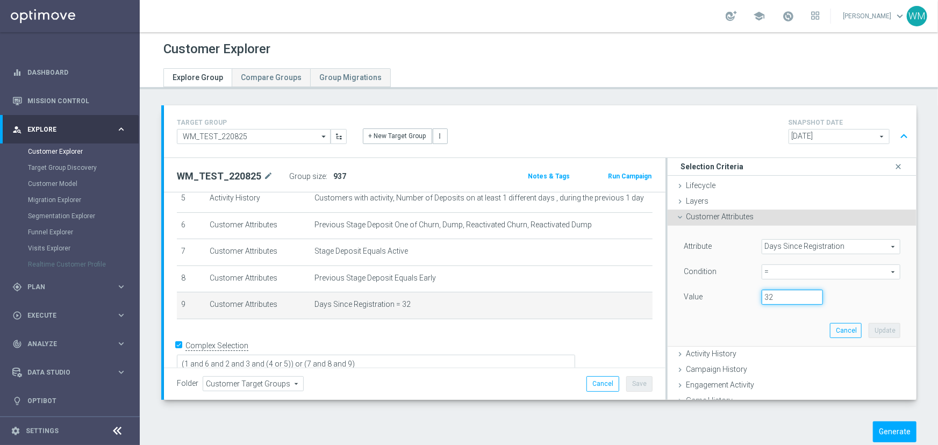
click at [767, 296] on input "32" at bounding box center [792, 297] width 61 height 15
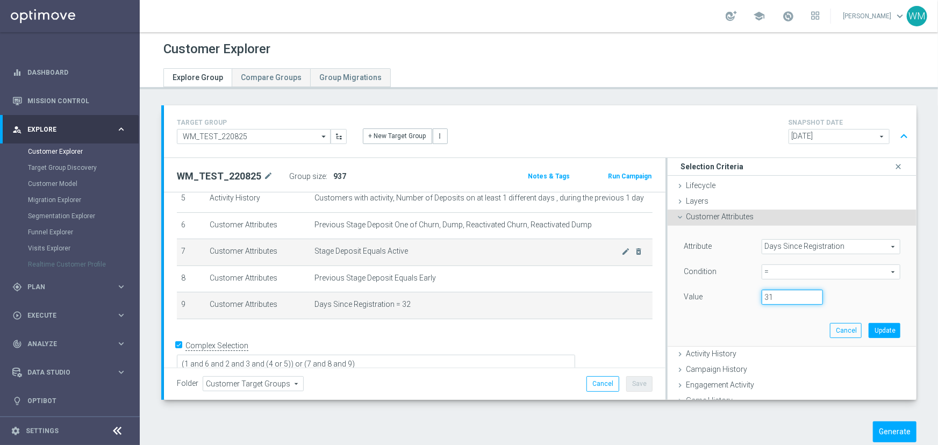
type input "31"
click at [869, 328] on button "Update" at bounding box center [885, 330] width 32 height 15
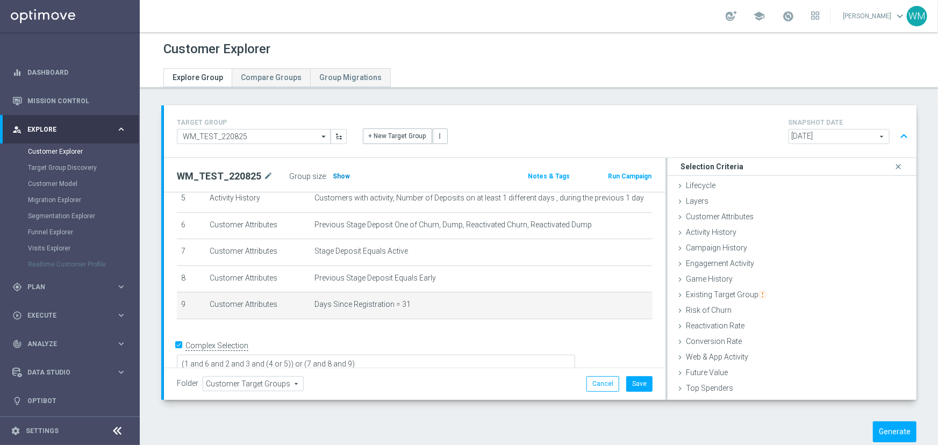
click at [338, 174] on span "Show" at bounding box center [341, 177] width 17 height 8
click at [622, 305] on div "mode_edit delete_forever" at bounding box center [632, 304] width 21 height 9
click at [622, 305] on icon "mode_edit" at bounding box center [626, 304] width 9 height 9
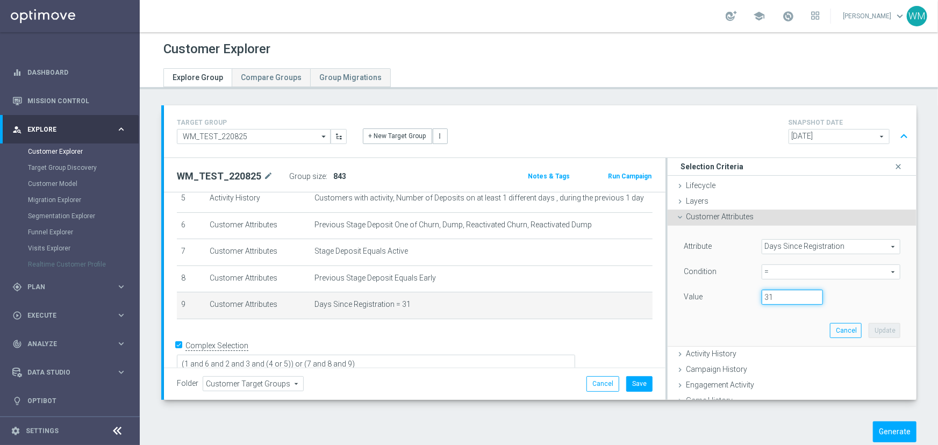
click at [779, 296] on input "31" at bounding box center [792, 297] width 61 height 15
type input "30"
click at [869, 324] on button "Update" at bounding box center [885, 330] width 32 height 15
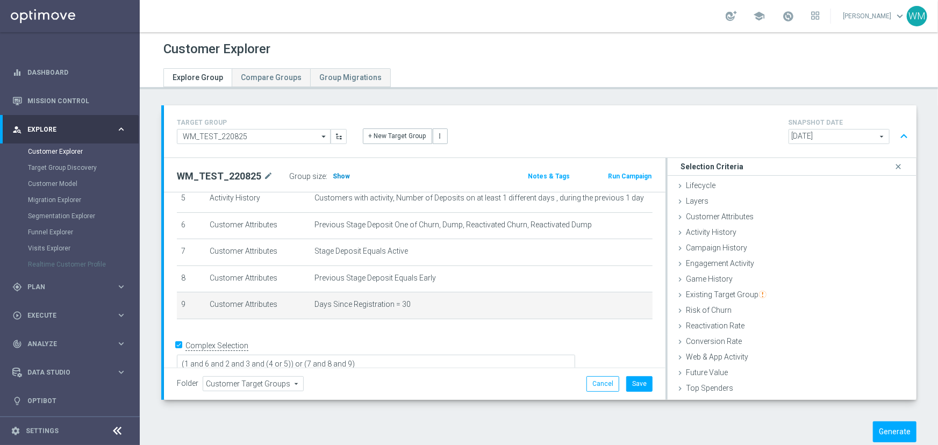
click at [333, 177] on span "Show" at bounding box center [341, 177] width 17 height 8
click at [622, 304] on icon "mode_edit" at bounding box center [626, 304] width 9 height 9
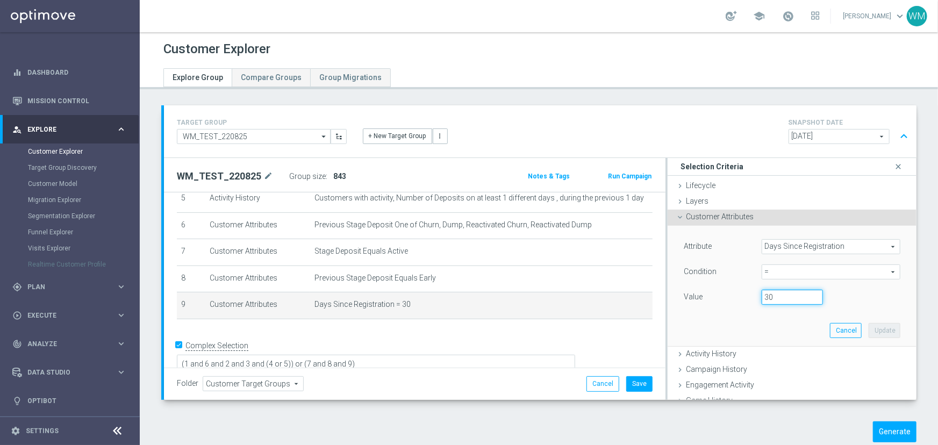
click at [780, 297] on input "30" at bounding box center [792, 297] width 61 height 15
type input "32"
click at [853, 334] on div "Cancel Update" at bounding box center [865, 330] width 70 height 15
click at [869, 328] on button "Update" at bounding box center [885, 330] width 32 height 15
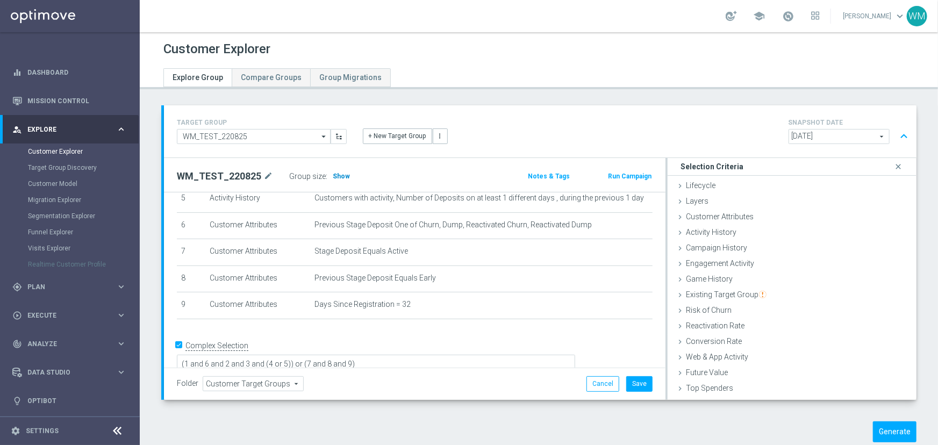
click at [333, 178] on span "Show" at bounding box center [341, 177] width 17 height 8
click at [782, 16] on span at bounding box center [788, 16] width 12 height 12
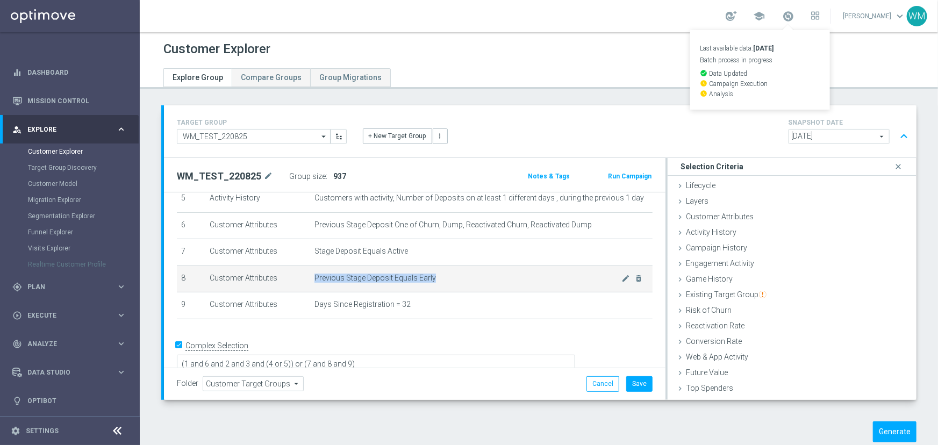
drag, startPoint x: 441, startPoint y: 277, endPoint x: 308, endPoint y: 277, distance: 133.3
click at [310, 277] on td "Previous Stage Deposit Equals Early mode_edit delete_forever" at bounding box center [481, 279] width 342 height 27
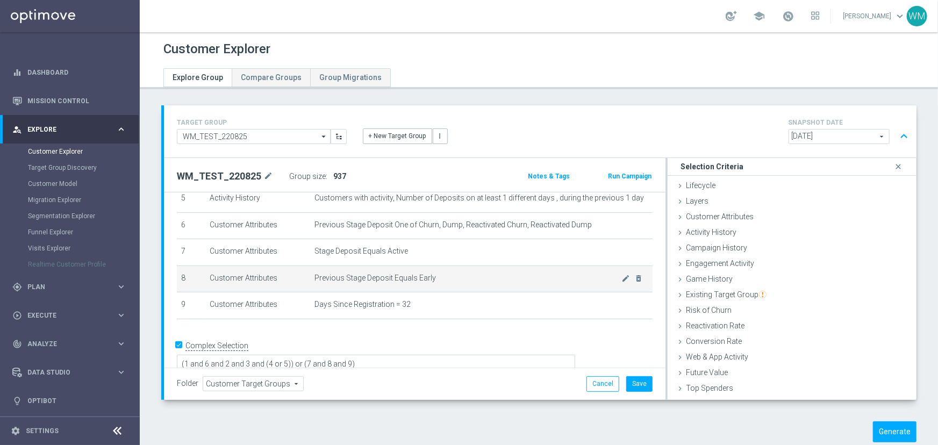
click at [310, 277] on td "Previous Stage Deposit Equals Early mode_edit delete_forever" at bounding box center [481, 279] width 342 height 27
drag, startPoint x: 311, startPoint y: 249, endPoint x: 472, endPoint y: 280, distance: 164.1
click at [472, 280] on tbody "1 Customer Attributes Stage Deposit Equals Active mode_edit delete_forever 2 Ac…" at bounding box center [415, 199] width 476 height 240
click at [472, 280] on span "Previous Stage Deposit Equals Early" at bounding box center [467, 278] width 307 height 9
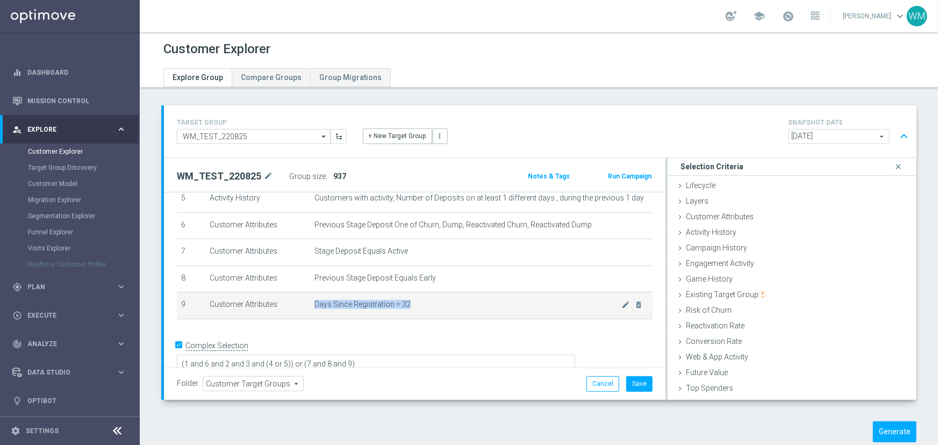
drag, startPoint x: 435, startPoint y: 306, endPoint x: 307, endPoint y: 302, distance: 128.0
click at [310, 302] on td "Days Since Registration = 32 mode_edit delete_forever" at bounding box center [481, 305] width 342 height 27
drag, startPoint x: 307, startPoint y: 302, endPoint x: 451, endPoint y: 306, distance: 144.1
click at [451, 306] on td "Days Since Registration = 32 mode_edit delete_forever" at bounding box center [481, 305] width 342 height 27
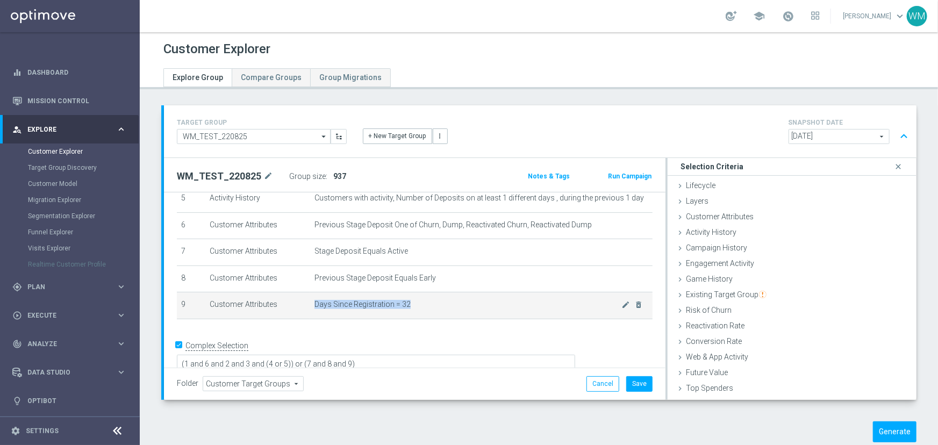
click at [451, 306] on span "Days Since Registration = 32" at bounding box center [467, 304] width 307 height 9
click at [622, 305] on icon "mode_edit" at bounding box center [626, 304] width 9 height 9
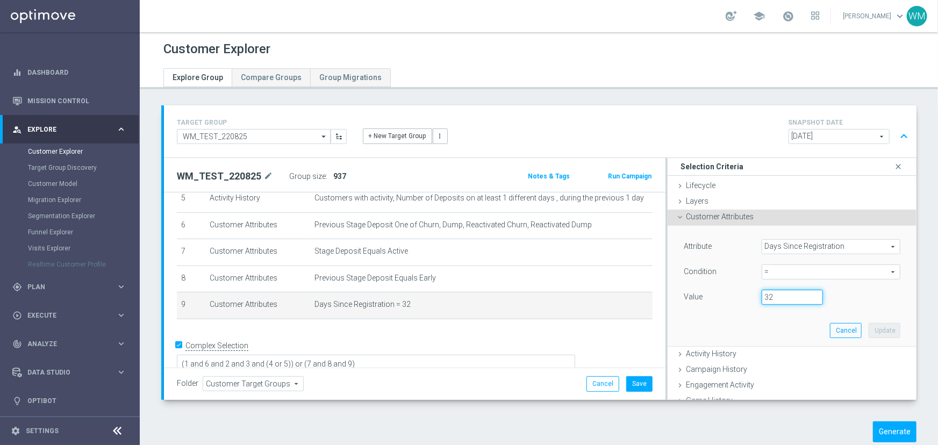
click at [771, 295] on input "32" at bounding box center [792, 297] width 61 height 15
type input "31"
click at [869, 329] on button "Update" at bounding box center [885, 330] width 32 height 15
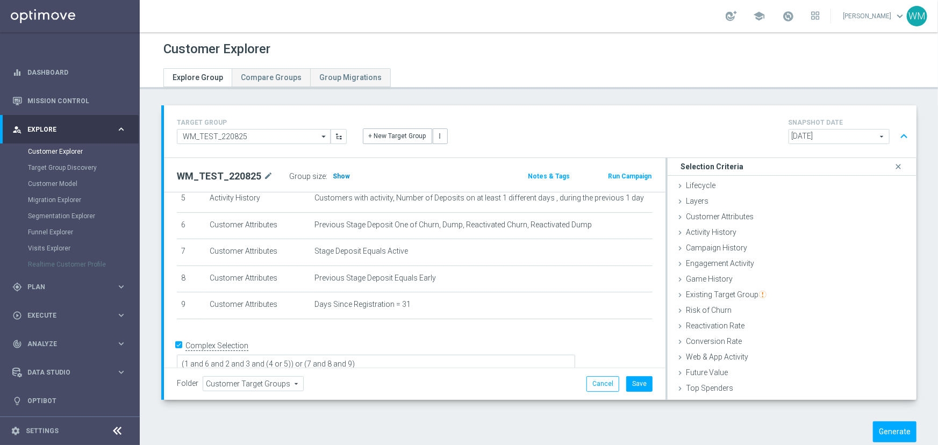
click at [335, 173] on span "Show" at bounding box center [341, 177] width 17 height 8
click at [63, 147] on link "Customer Explorer" at bounding box center [70, 151] width 84 height 9
click at [62, 149] on link "Customer Explorer" at bounding box center [70, 151] width 84 height 9
click at [41, 290] on div "gps_fixed Plan" at bounding box center [64, 287] width 104 height 10
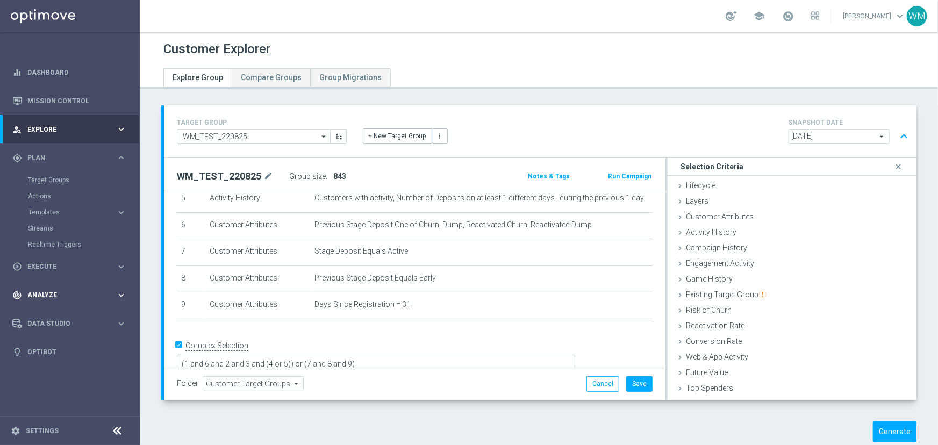
click at [44, 292] on span "Analyze" at bounding box center [71, 295] width 89 height 6
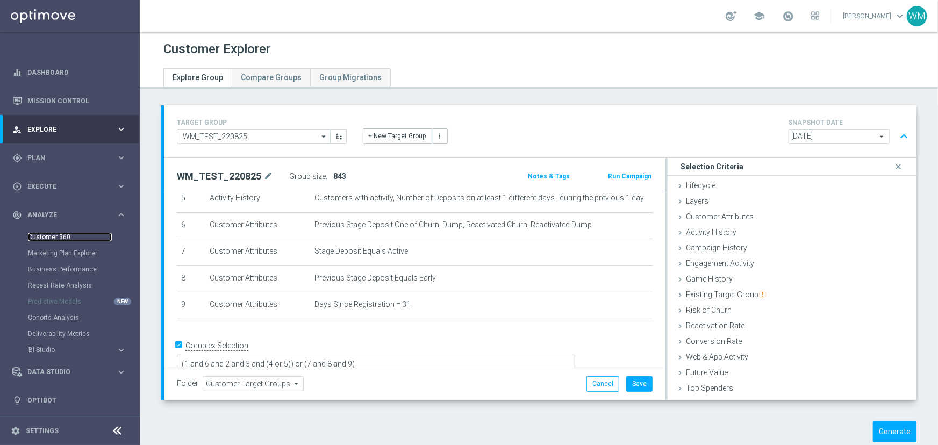
click at [60, 233] on link "Customer 360" at bounding box center [70, 237] width 84 height 9
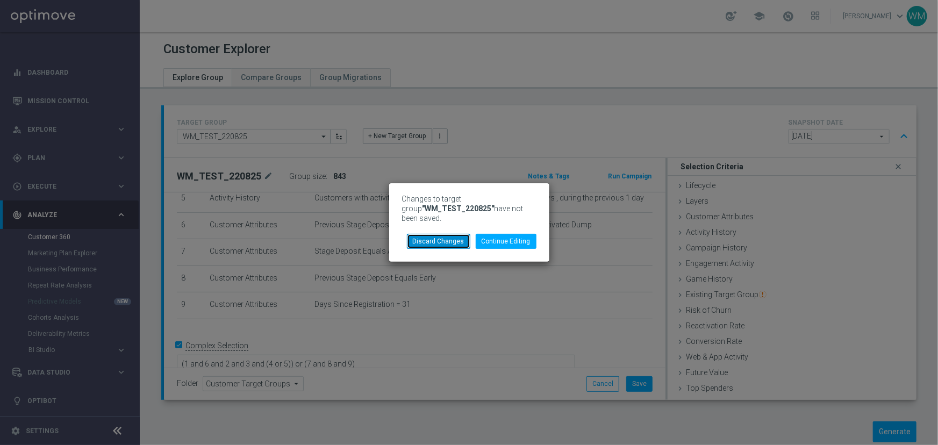
click at [454, 239] on button "Discard Changes" at bounding box center [438, 241] width 63 height 15
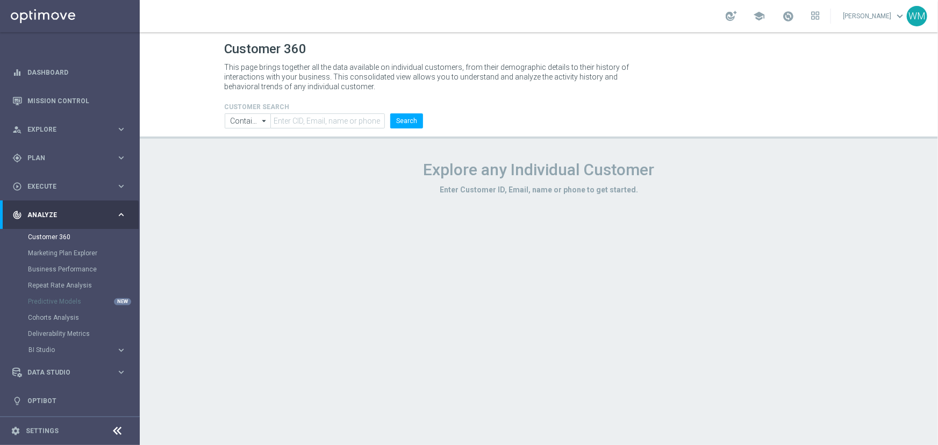
click at [326, 129] on header "Customer 360 This page brings together all the data available on individual cus…" at bounding box center [539, 85] width 798 height 106
click at [326, 124] on input "text" at bounding box center [327, 120] width 114 height 15
paste input "1339835"
type input "1339835"
click at [410, 118] on button "Search" at bounding box center [406, 120] width 33 height 15
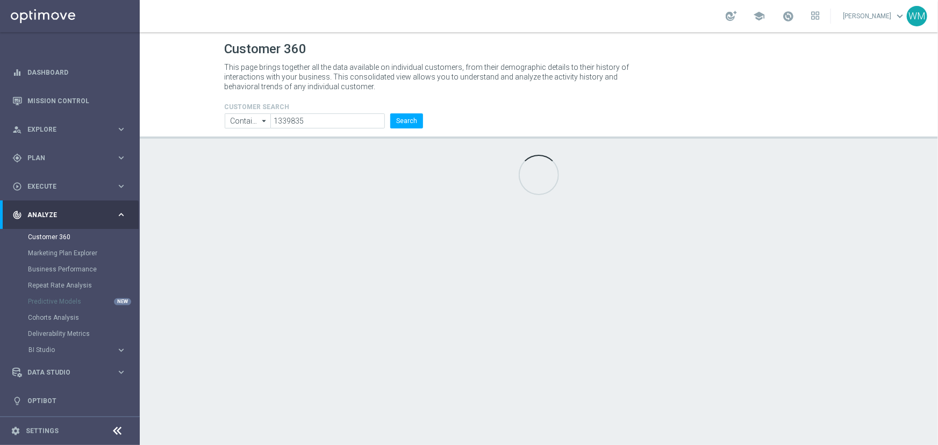
click at [323, 81] on p "This page brings together all the data available on individual customers, from …" at bounding box center [432, 76] width 414 height 29
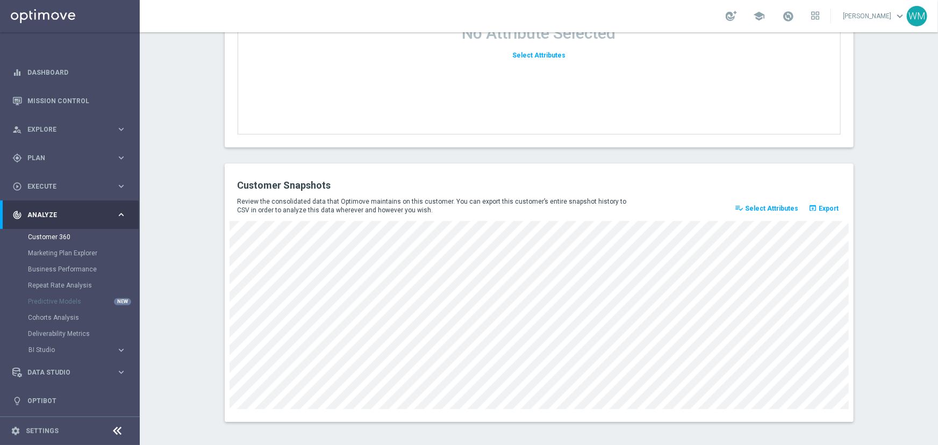
scroll to position [1421, 0]
